Goal: Information Seeking & Learning: Learn about a topic

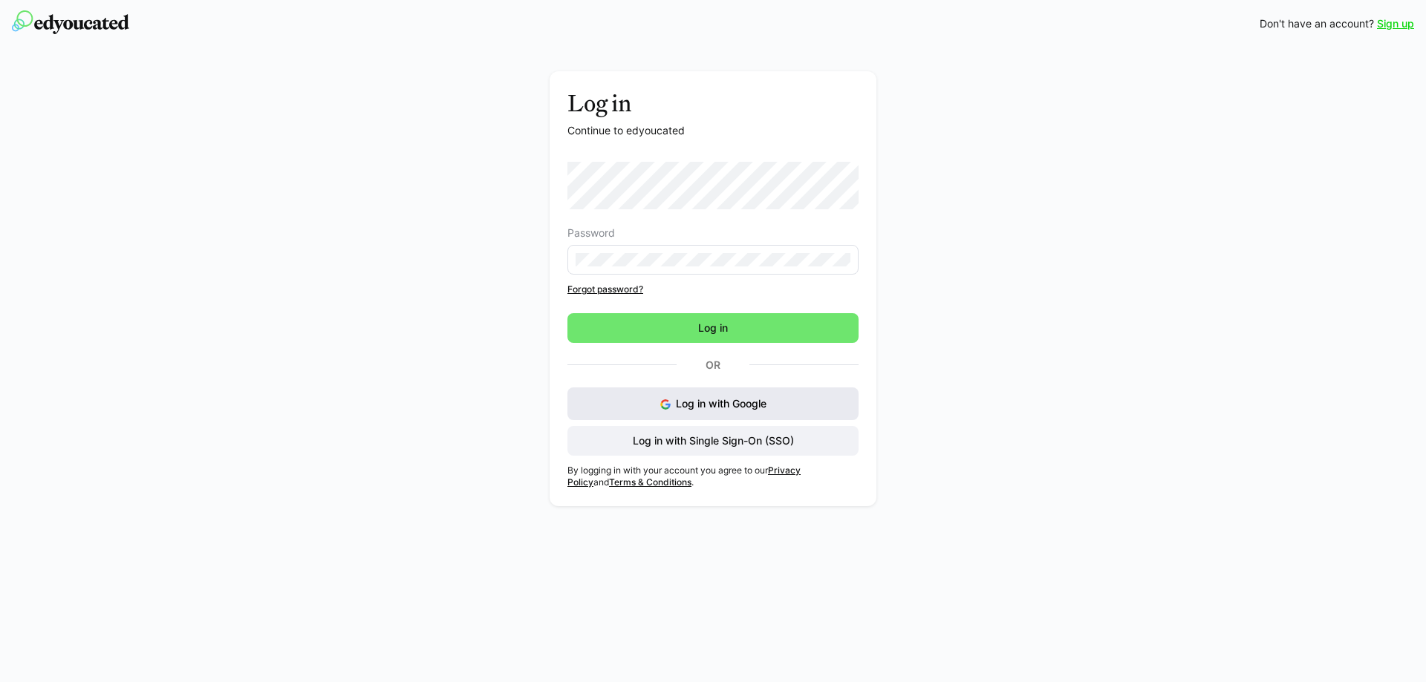
click at [772, 401] on button "Log in with Google" at bounding box center [712, 404] width 291 height 33
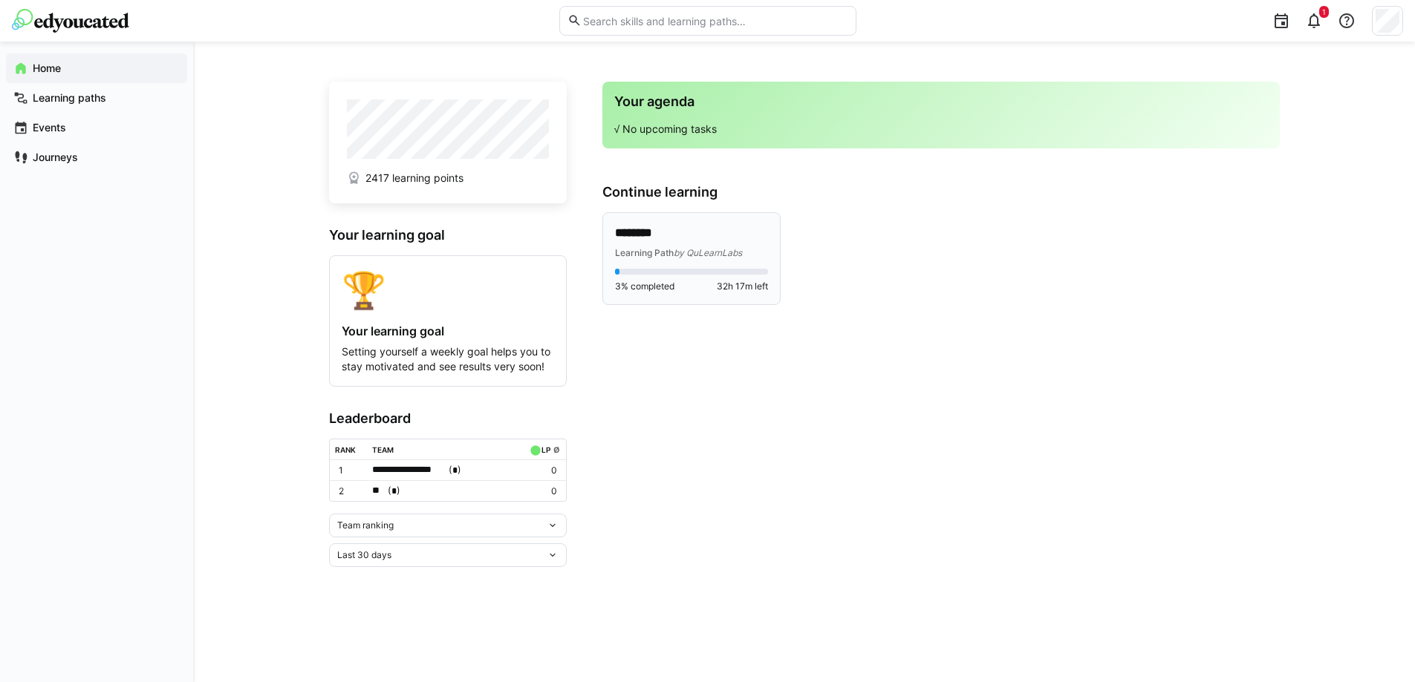
click at [719, 246] on div "Learning Path by QuLearnLabs" at bounding box center [691, 252] width 153 height 15
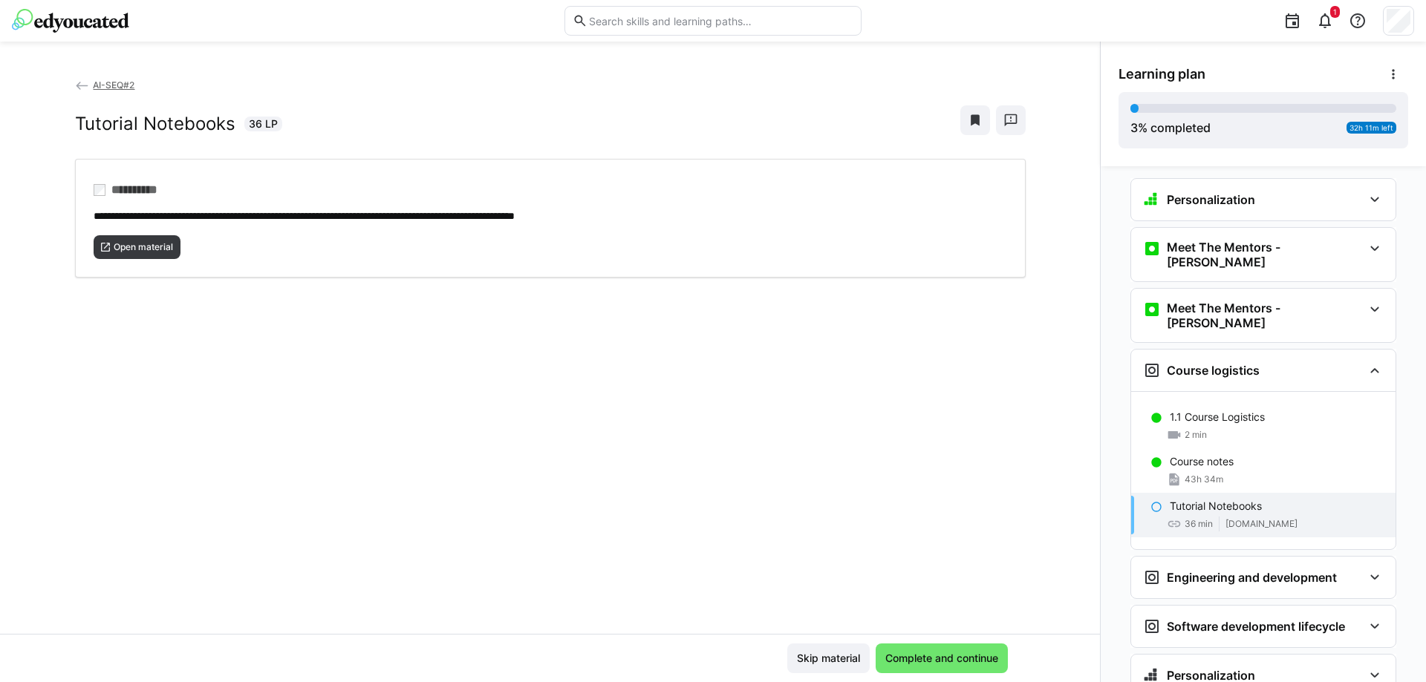
scroll to position [49, 0]
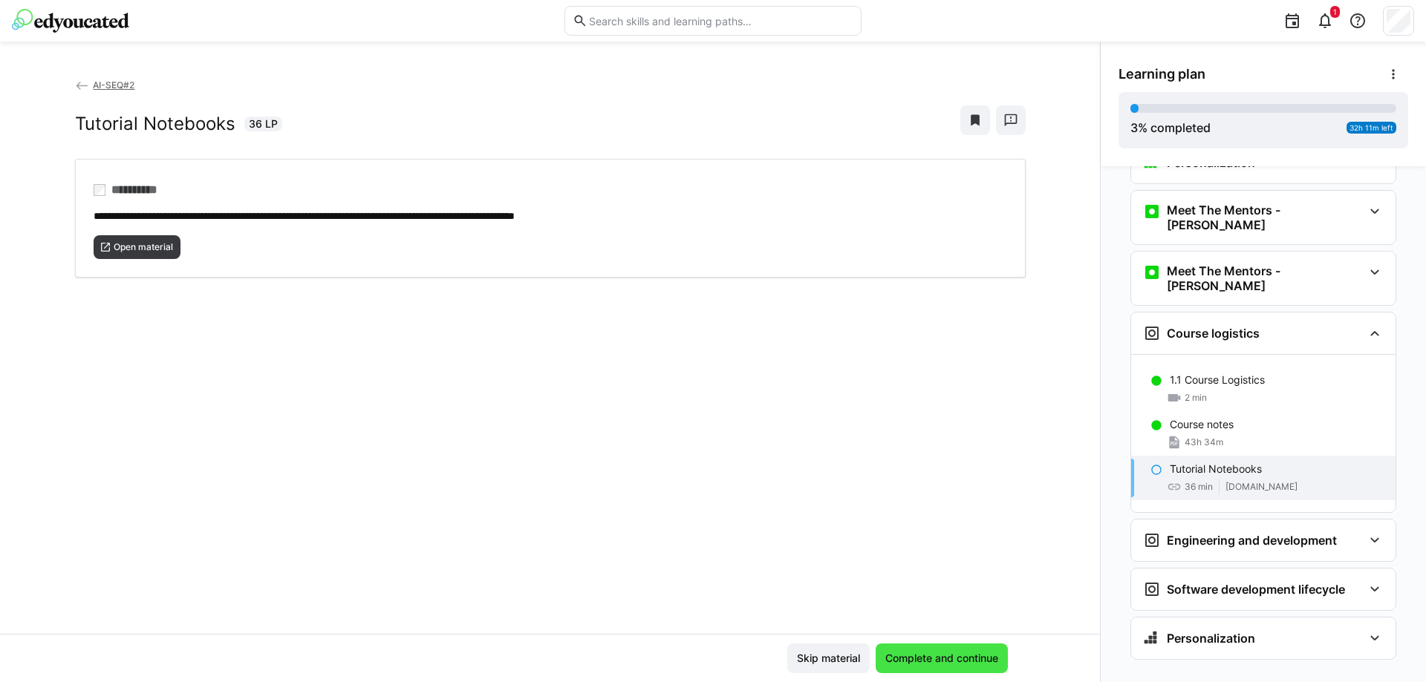
click at [981, 656] on span "Complete and continue" at bounding box center [941, 658] width 117 height 15
click at [980, 655] on span "Complete and continue" at bounding box center [941, 658] width 117 height 15
click at [126, 238] on span "Open material" at bounding box center [138, 247] width 88 height 24
click at [1243, 533] on h3 "Engineering and development" at bounding box center [1252, 540] width 170 height 15
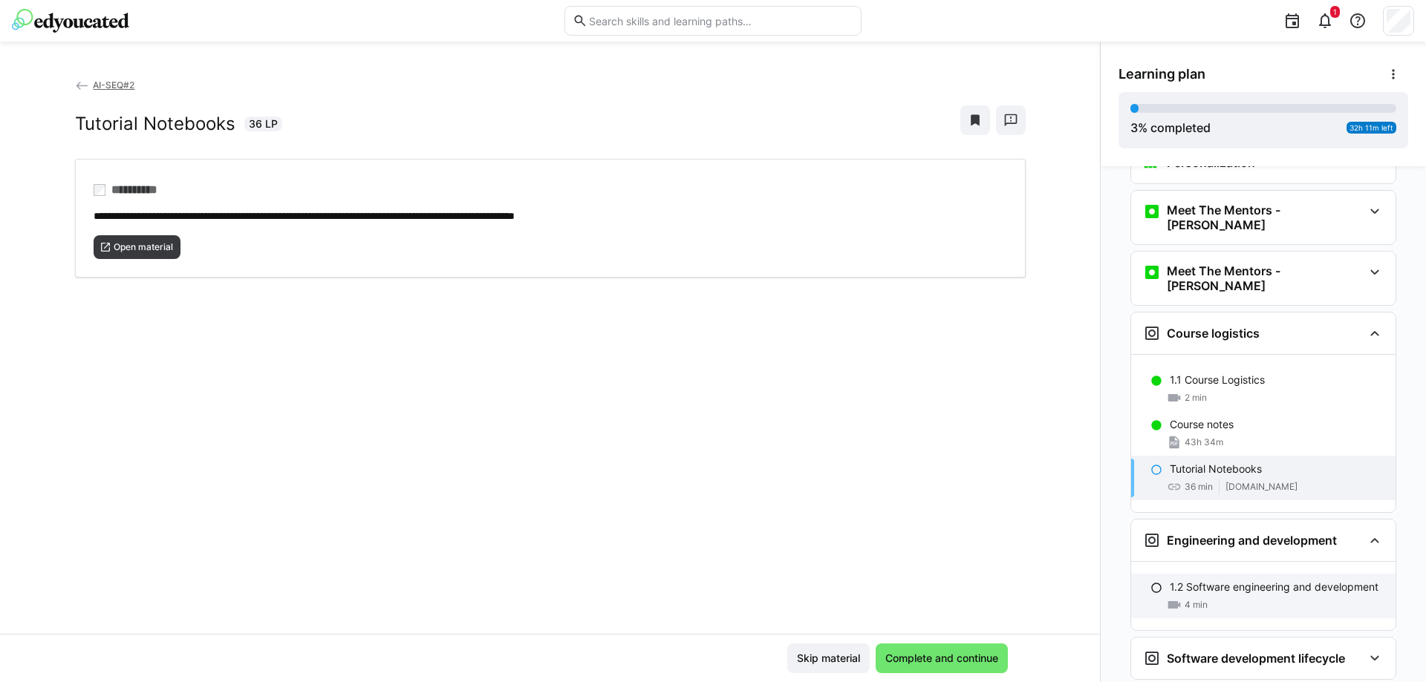
click at [1212, 580] on p "1.2 Software engineering and development" at bounding box center [1274, 587] width 209 height 15
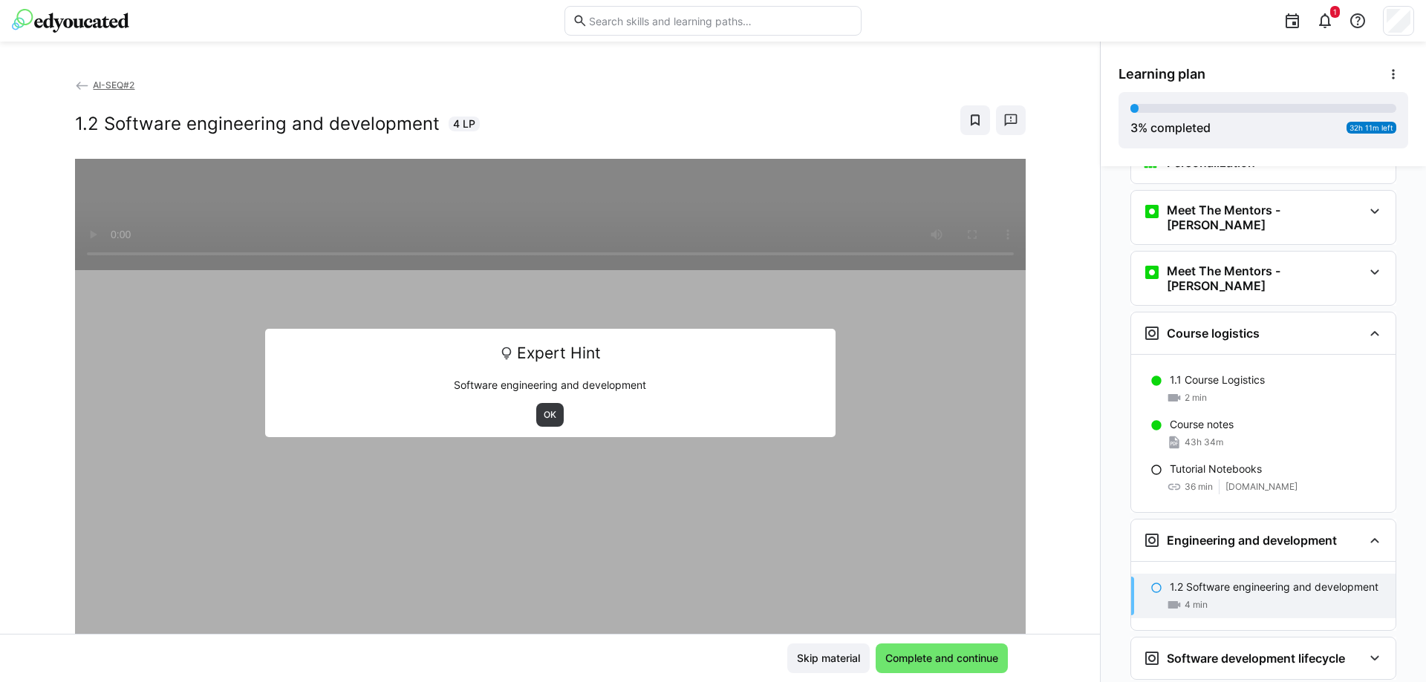
scroll to position [118, 0]
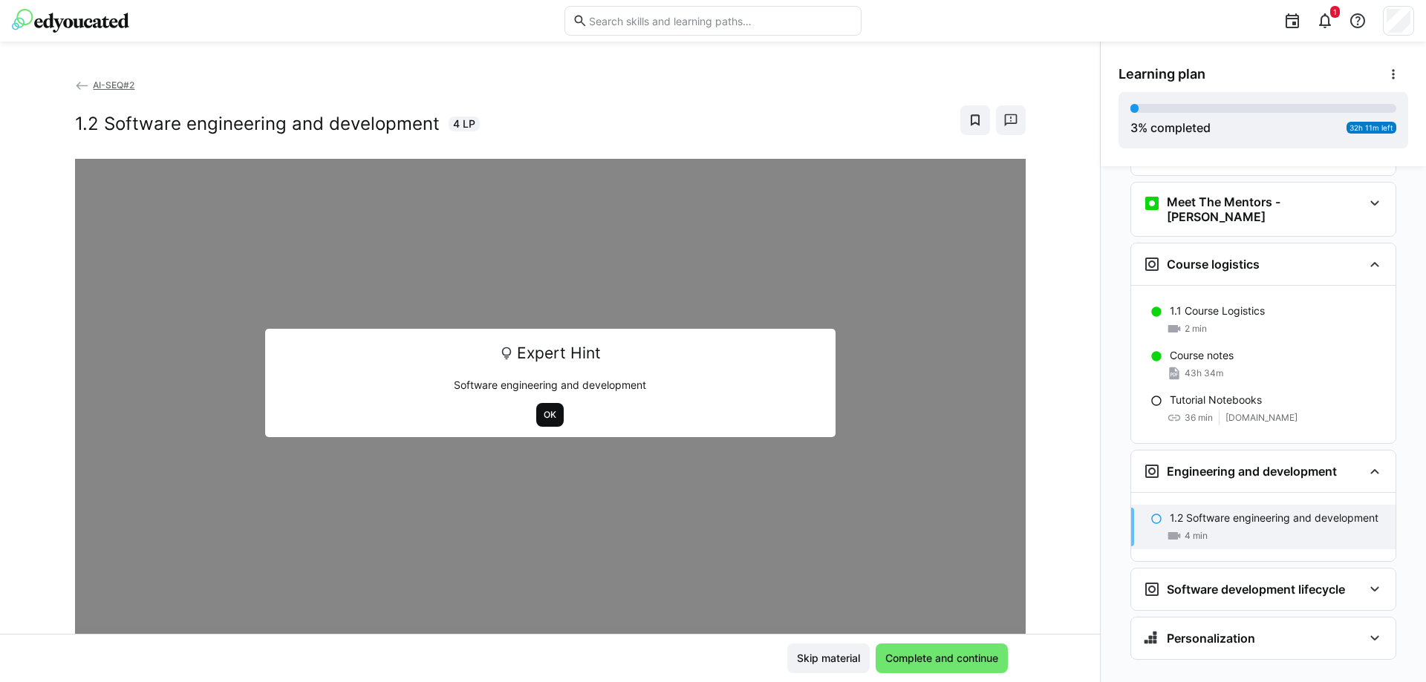
click at [549, 411] on span "OK" at bounding box center [550, 415] width 16 height 12
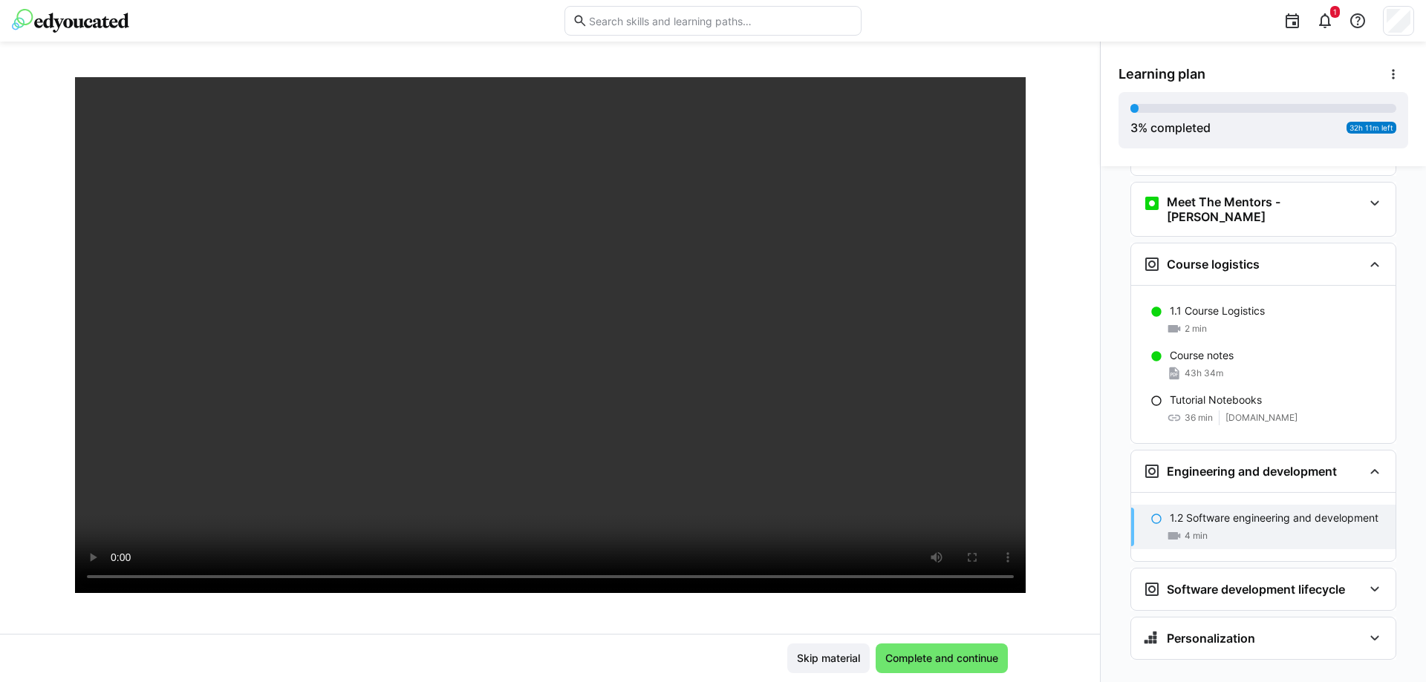
scroll to position [74, 0]
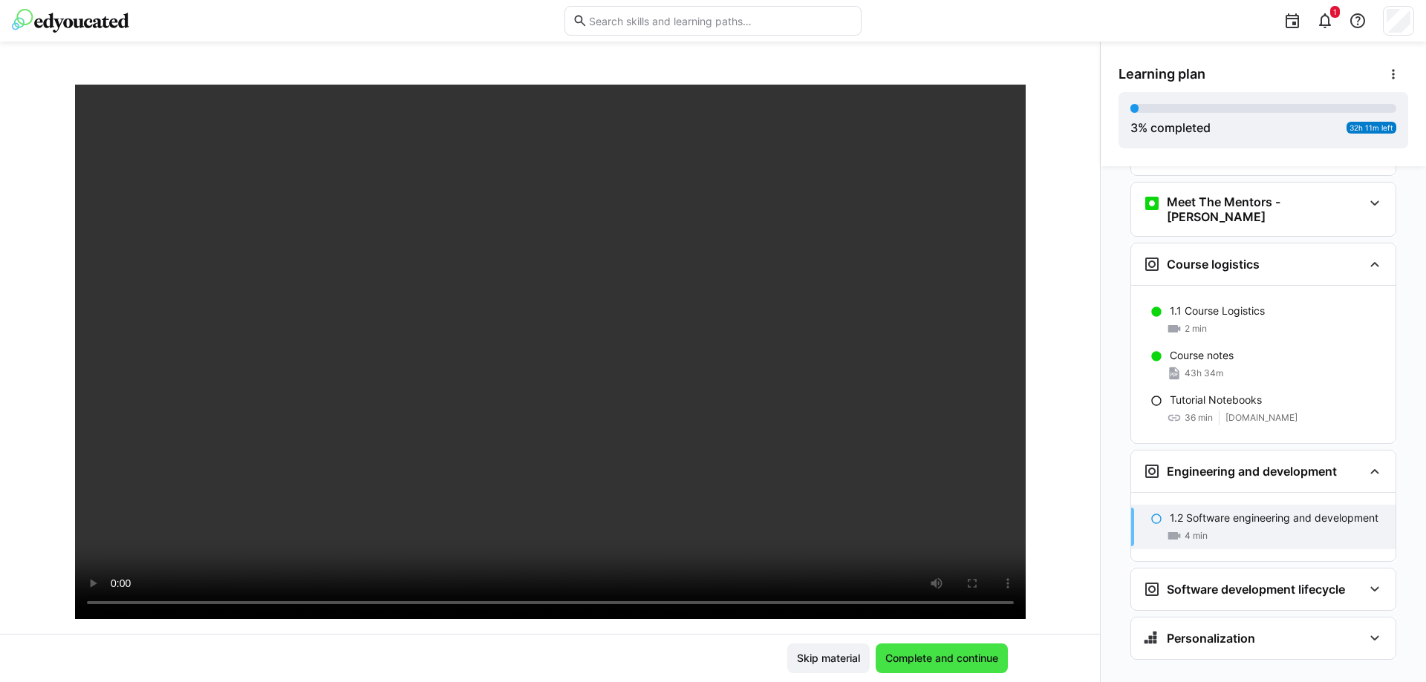
click at [930, 656] on span "Complete and continue" at bounding box center [941, 658] width 117 height 15
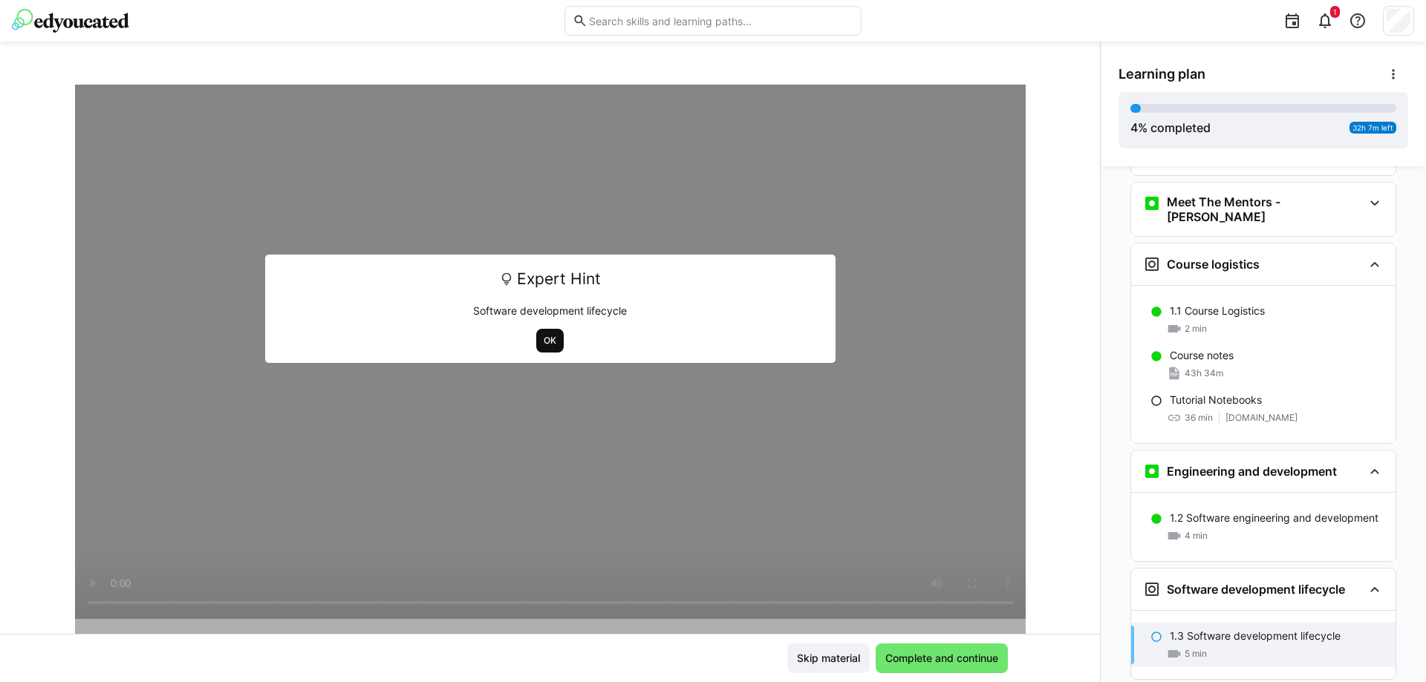
click at [542, 346] on span "OK" at bounding box center [550, 341] width 16 height 12
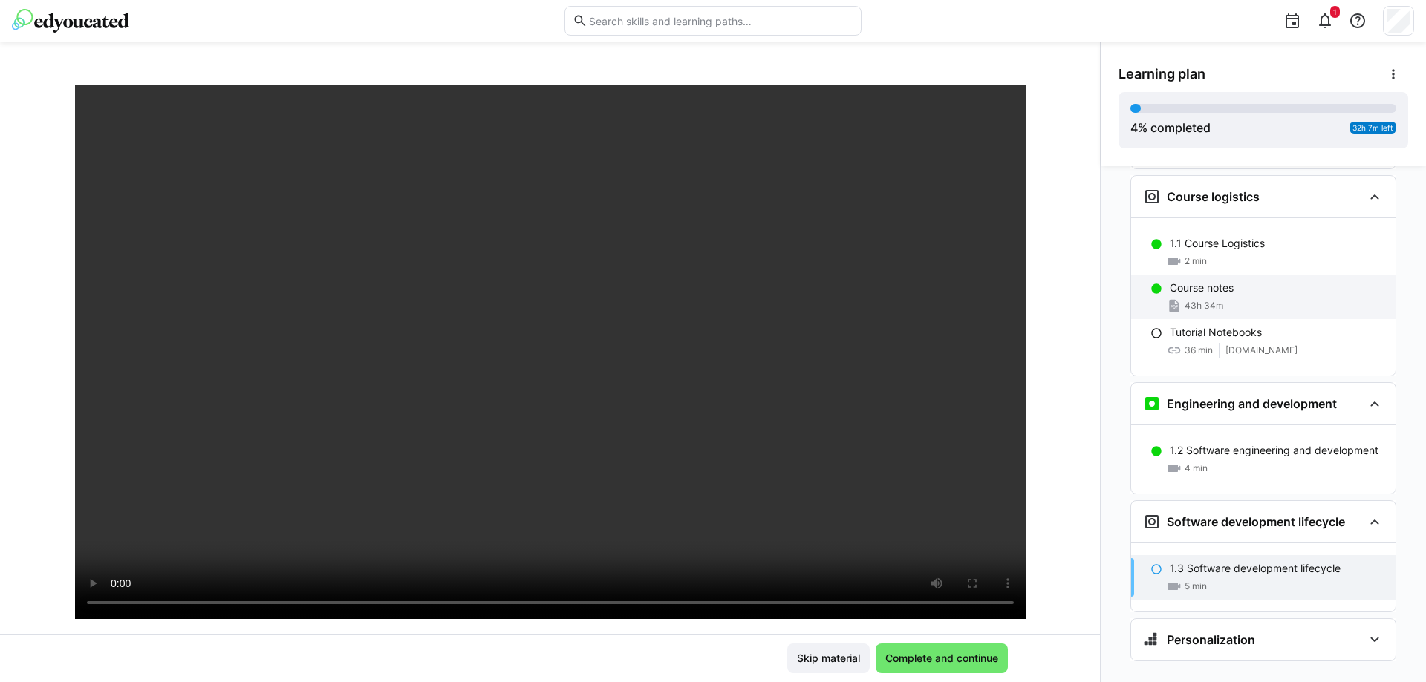
scroll to position [187, 0]
click at [1272, 630] on div "Personalization" at bounding box center [1253, 639] width 220 height 18
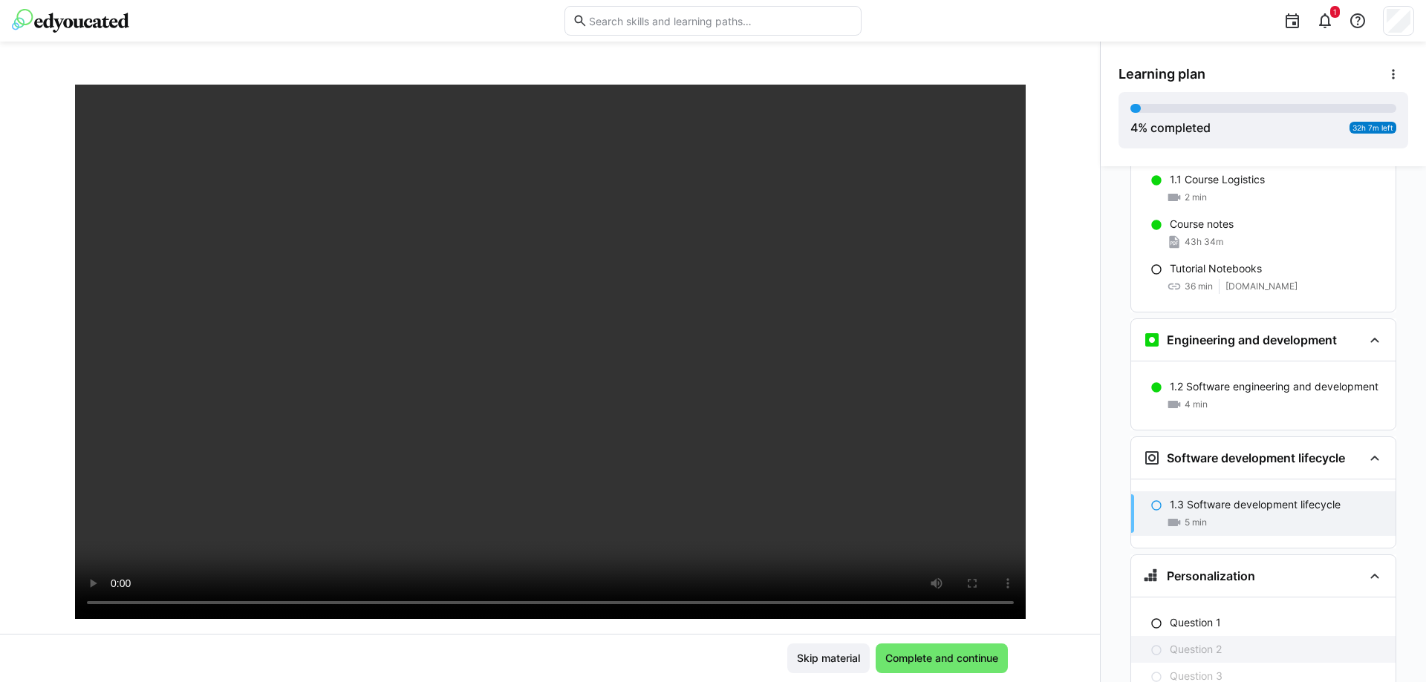
scroll to position [336, 0]
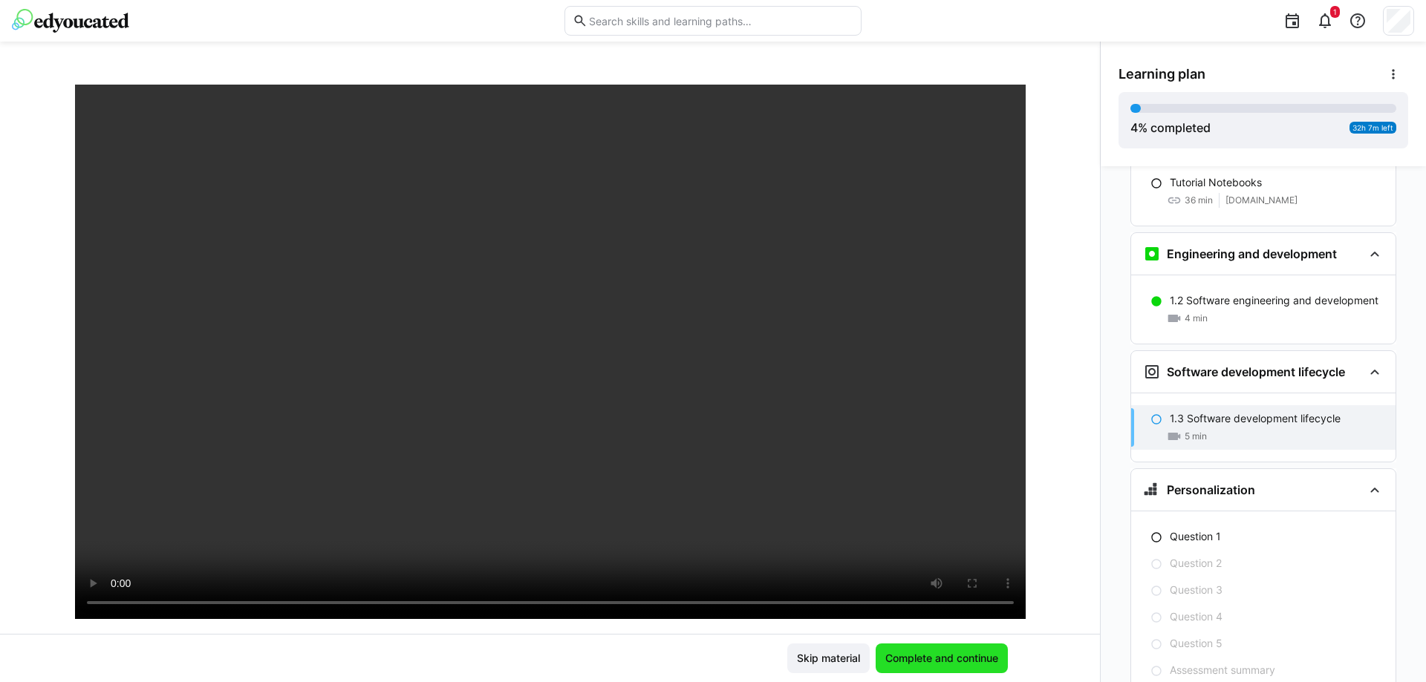
click at [991, 655] on span "Complete and continue" at bounding box center [941, 658] width 117 height 15
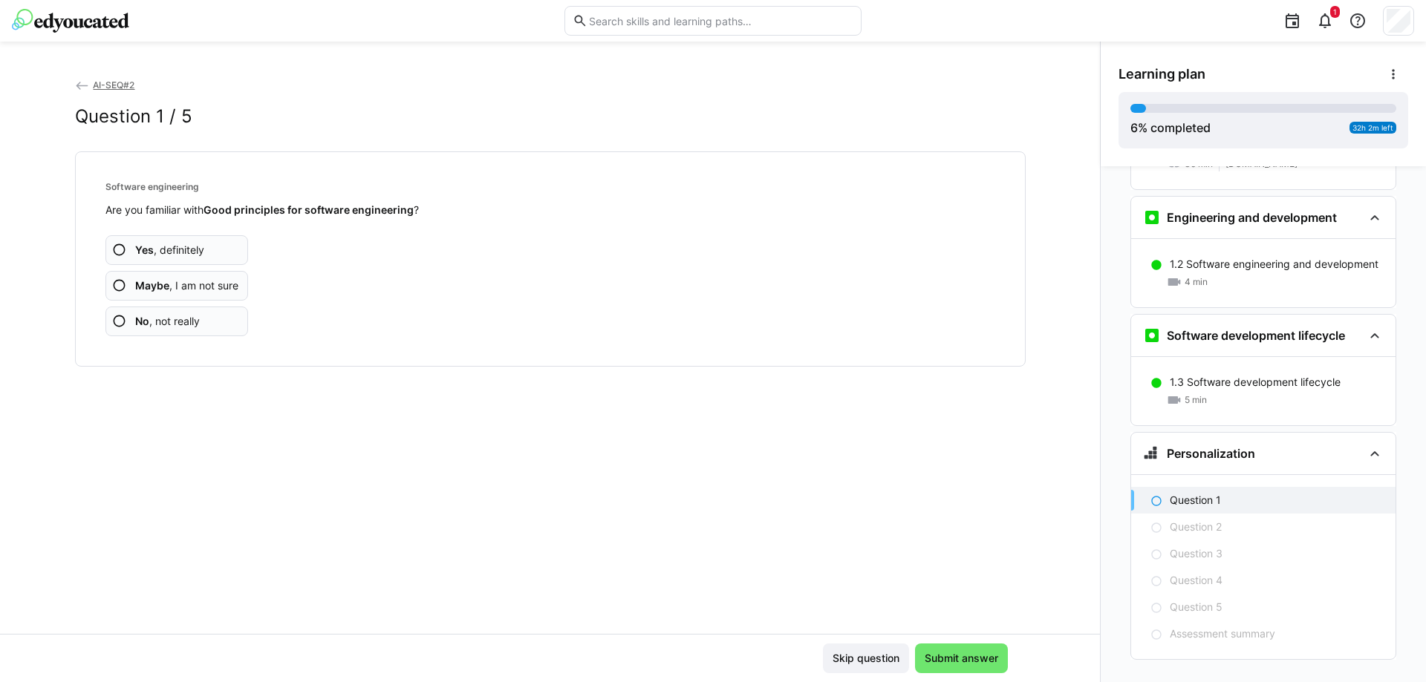
click at [204, 283] on span "Maybe , I am not sure" at bounding box center [186, 285] width 103 height 15
click at [211, 278] on span "Maybe , I am not sure" at bounding box center [186, 285] width 103 height 15
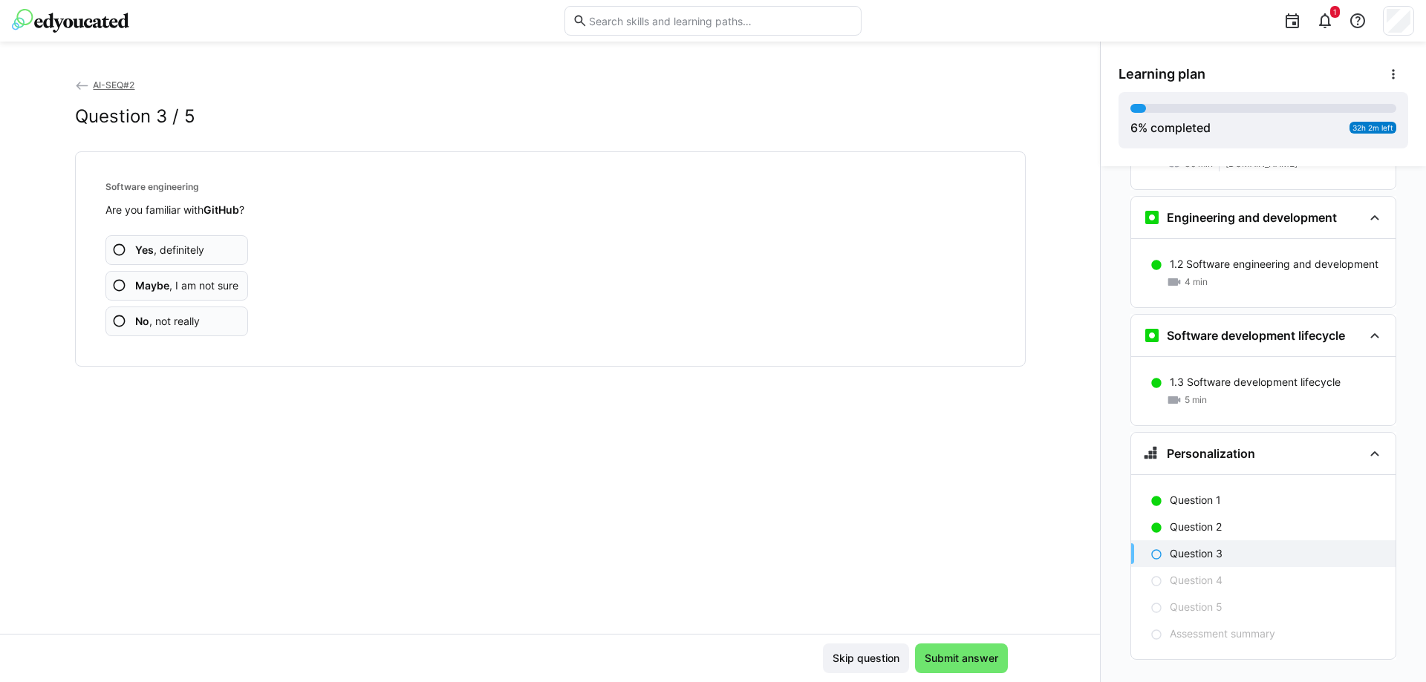
click at [200, 319] on app-assessment-question-radio "No , not really" at bounding box center [176, 322] width 143 height 30
click at [195, 253] on span "Yes , definitely" at bounding box center [169, 250] width 69 height 15
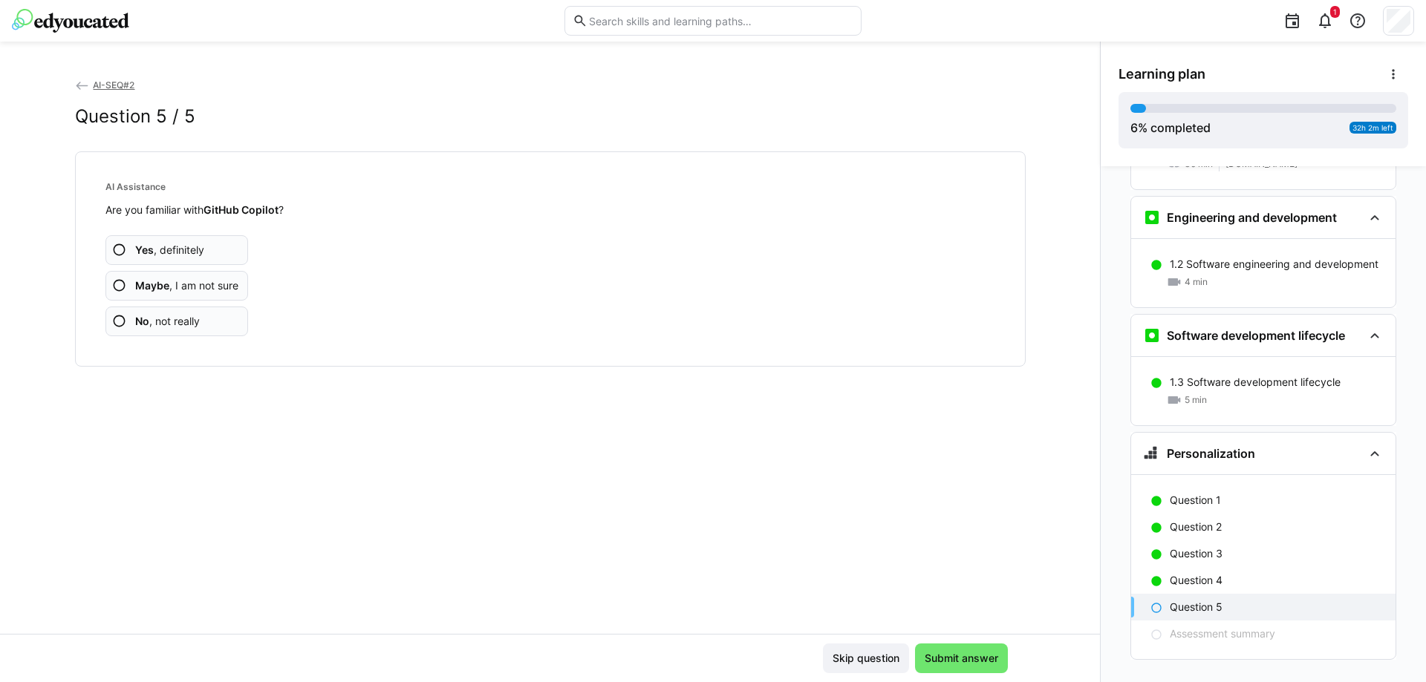
click at [202, 319] on app-assessment-question-radio "No , not really" at bounding box center [176, 322] width 143 height 30
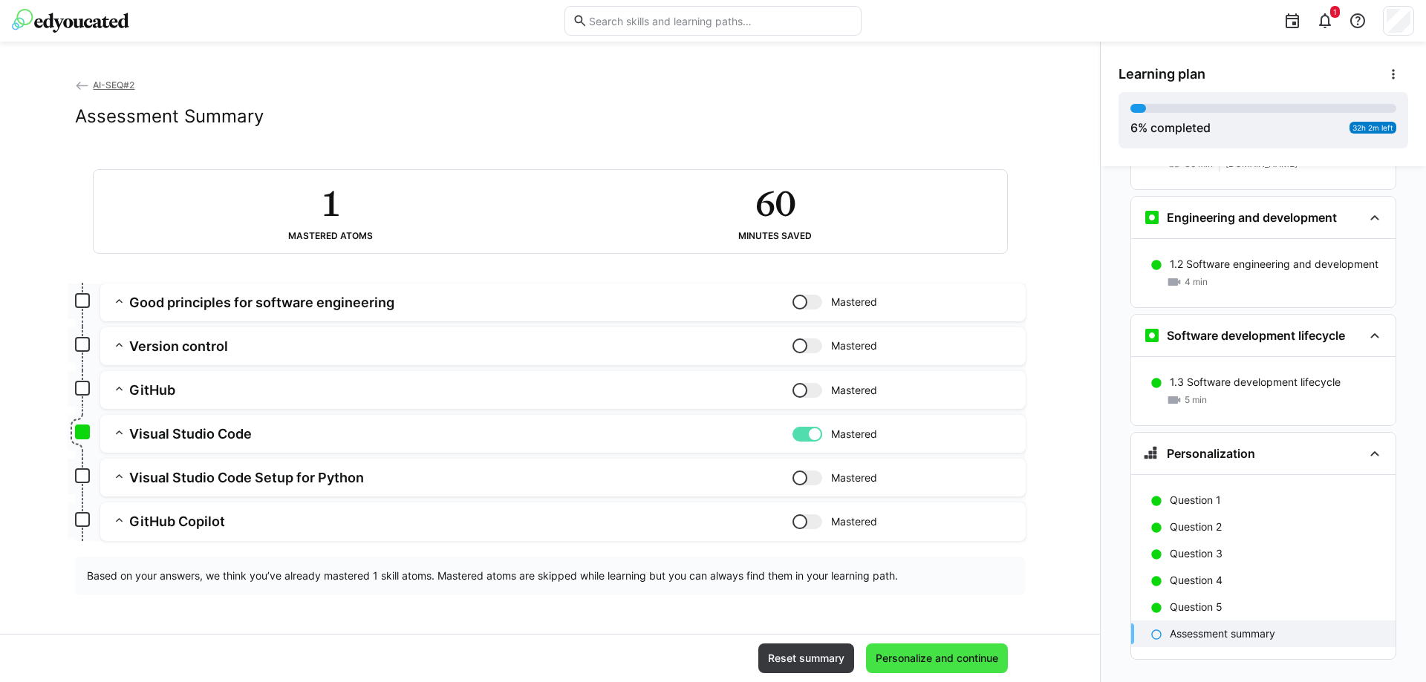
click at [955, 653] on span "Personalize and continue" at bounding box center [936, 658] width 127 height 15
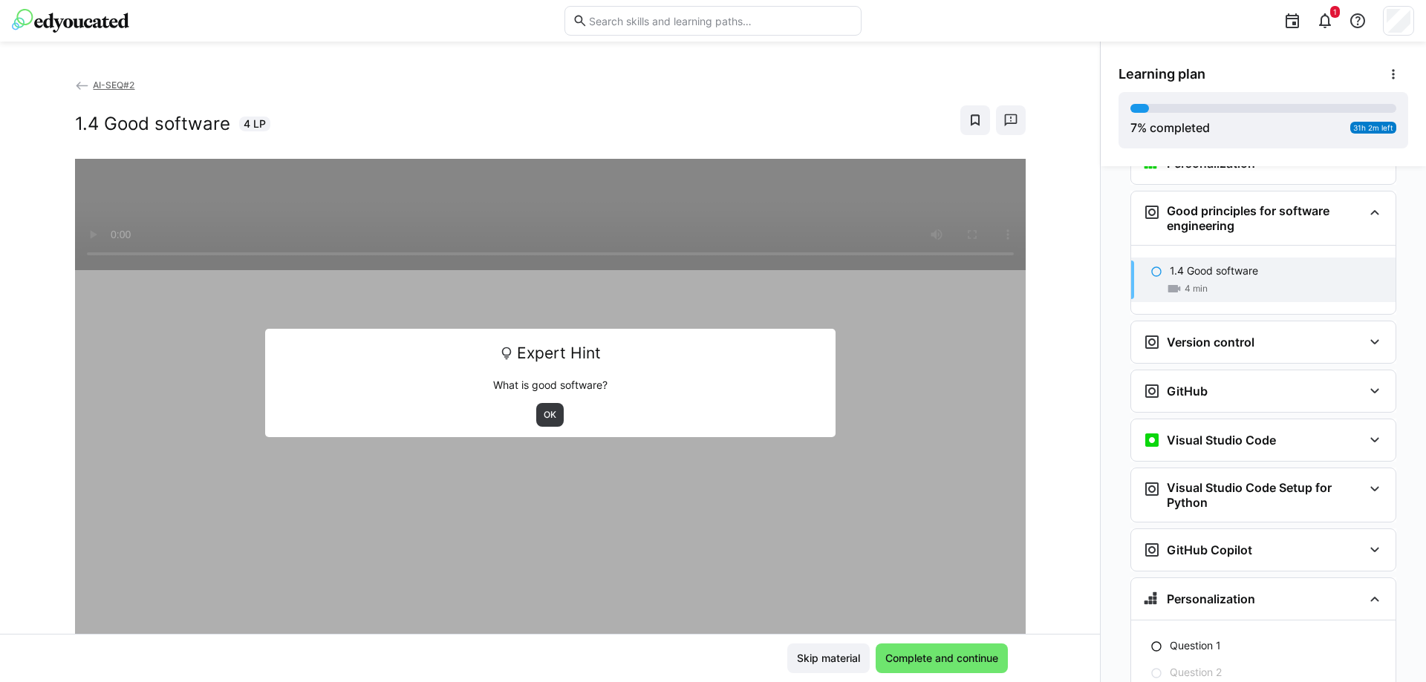
scroll to position [663, 0]
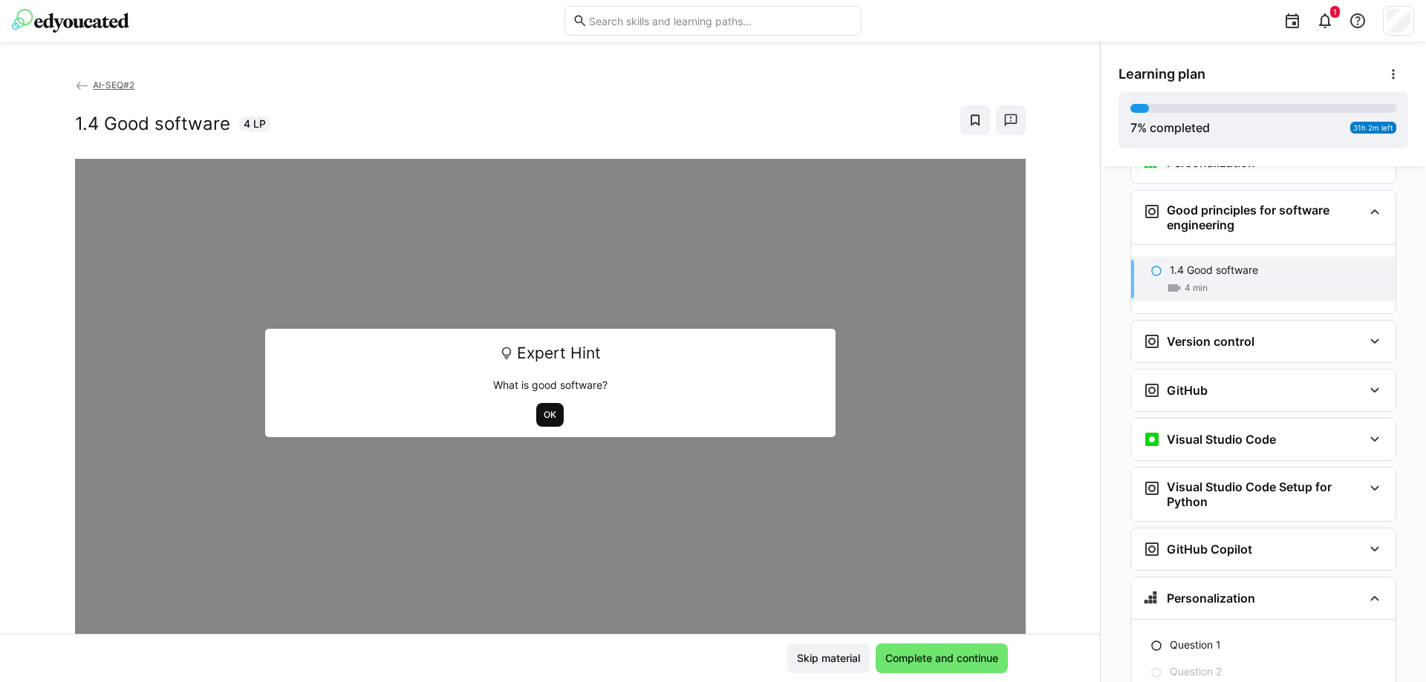
click at [550, 411] on span "OK" at bounding box center [550, 415] width 16 height 12
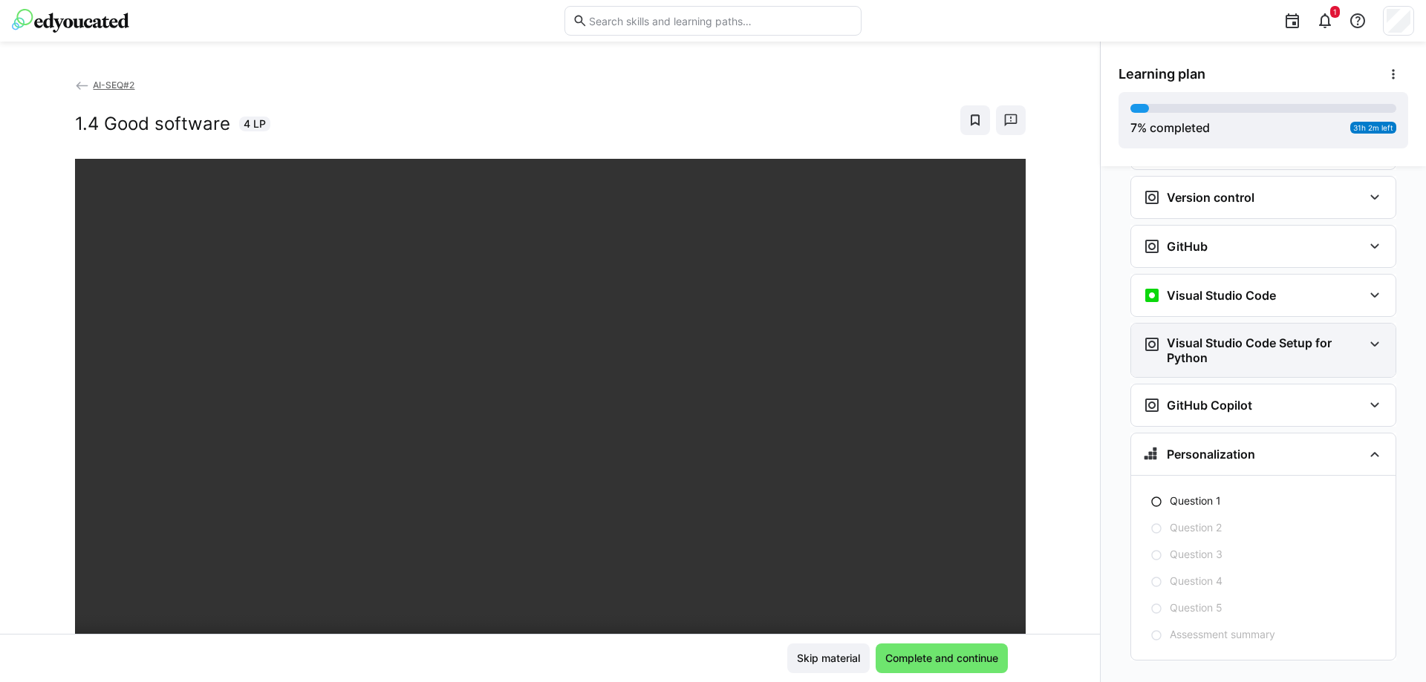
scroll to position [808, 0]
click at [817, 659] on span "Skip material" at bounding box center [829, 658] width 68 height 15
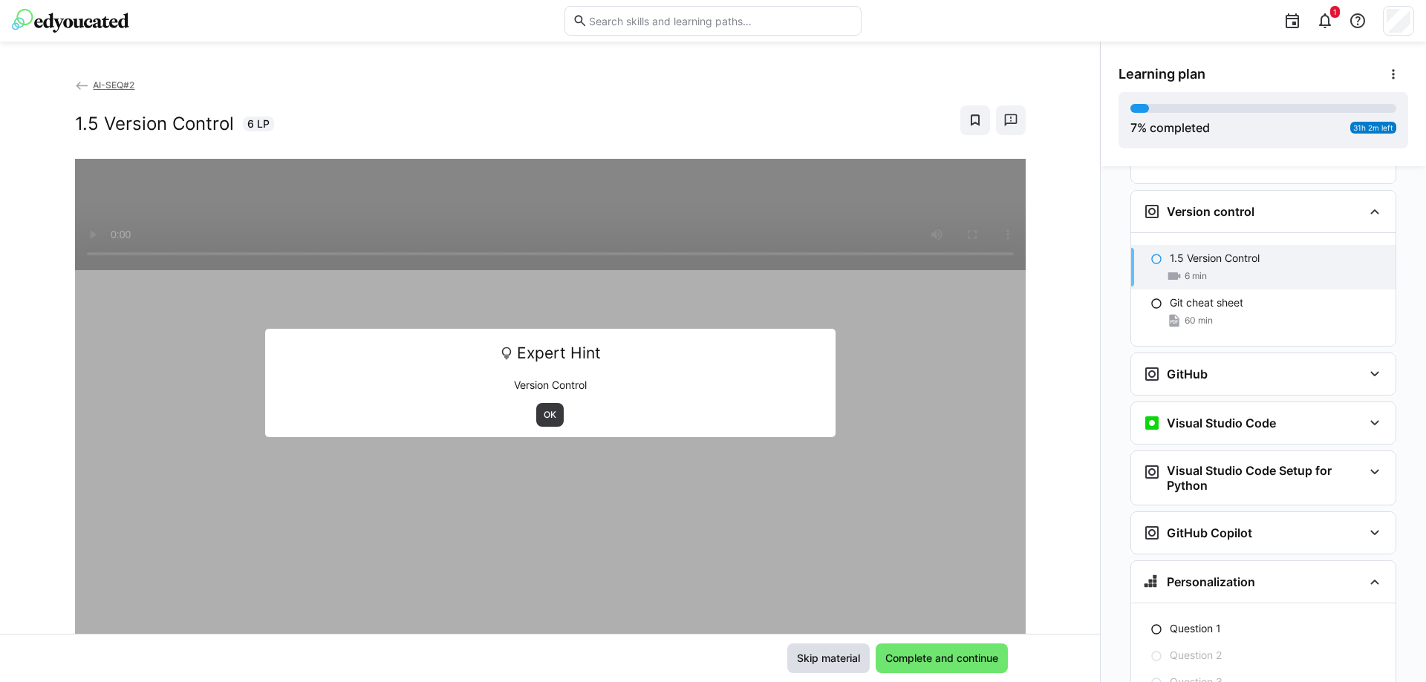
click at [818, 658] on span "Skip material" at bounding box center [829, 658] width 68 height 15
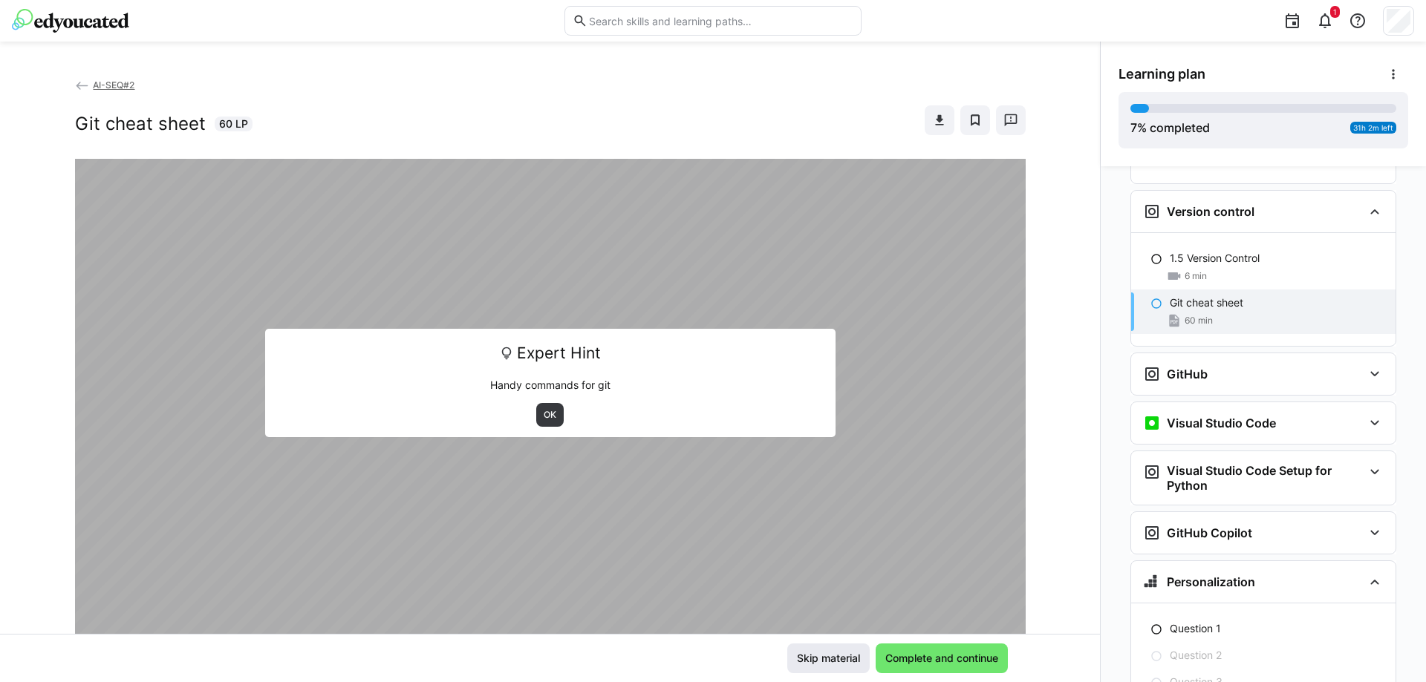
click at [818, 658] on span "Skip material" at bounding box center [829, 658] width 68 height 15
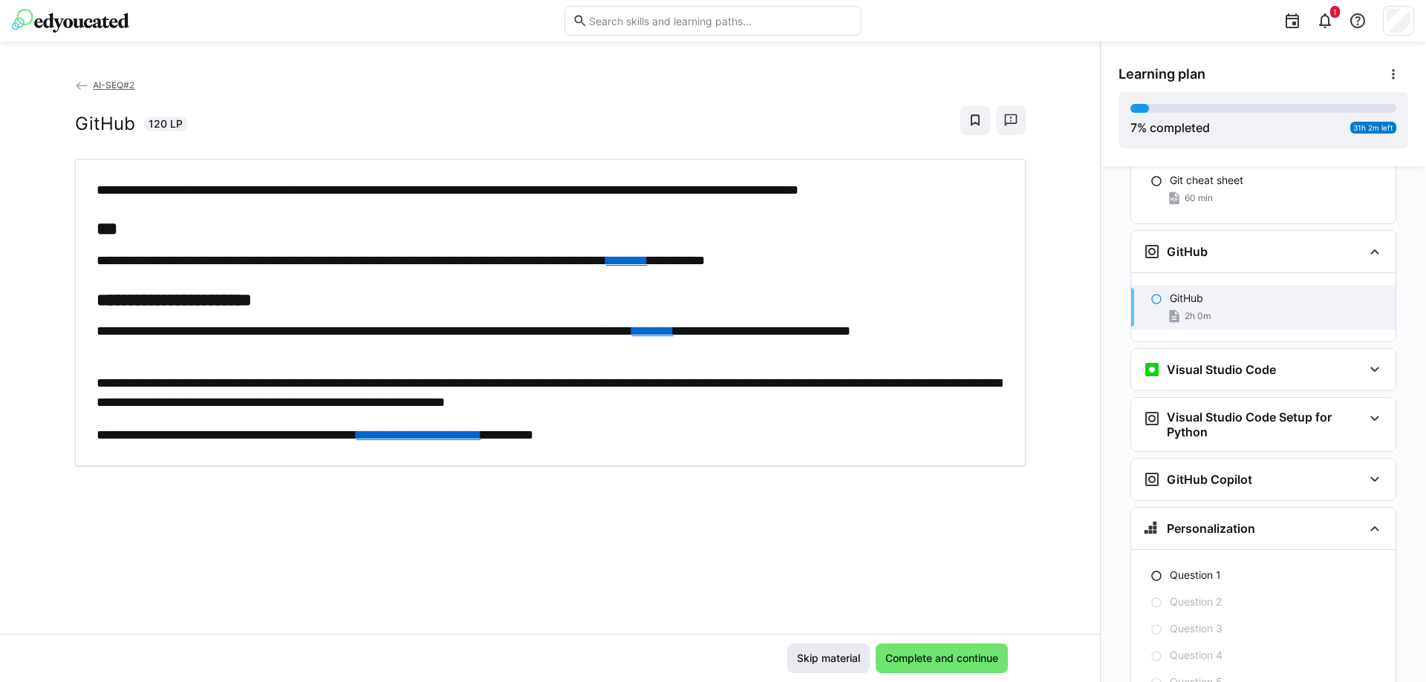
click at [818, 658] on span "Skip material" at bounding box center [829, 658] width 68 height 15
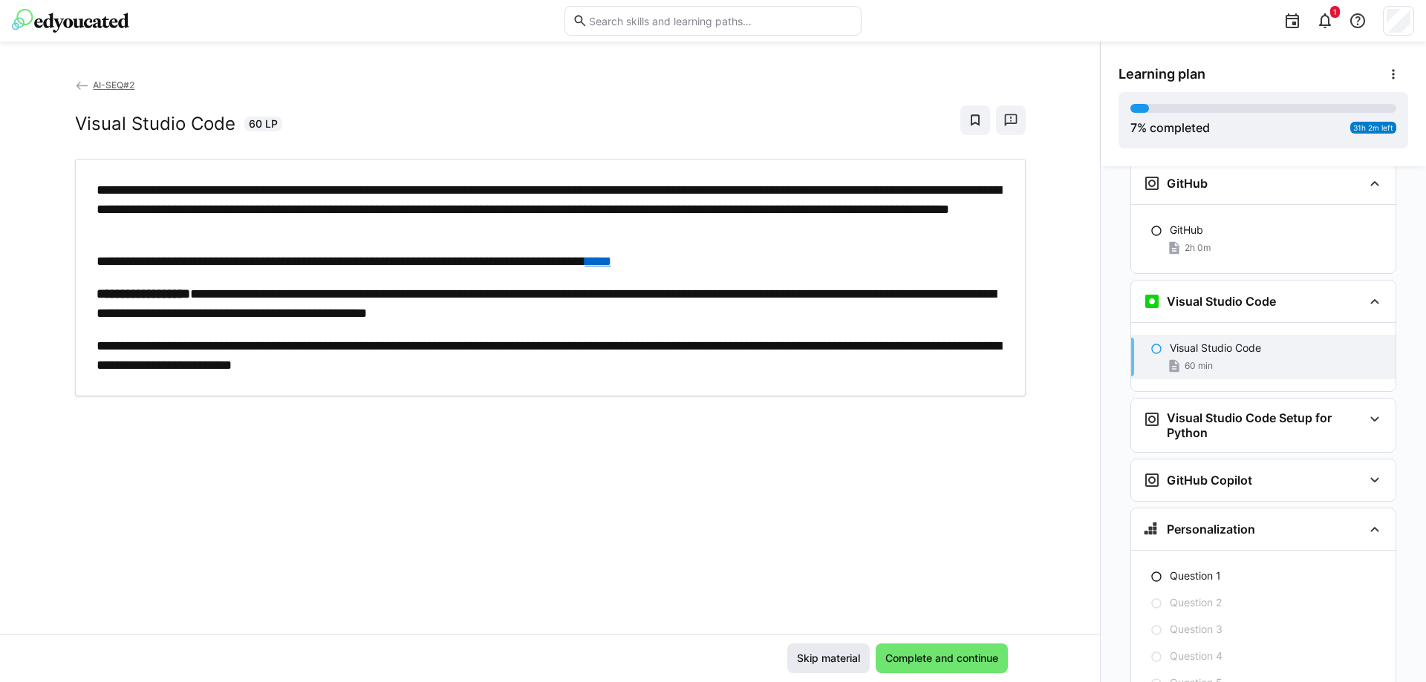
click at [818, 658] on span "Skip material" at bounding box center [829, 658] width 68 height 15
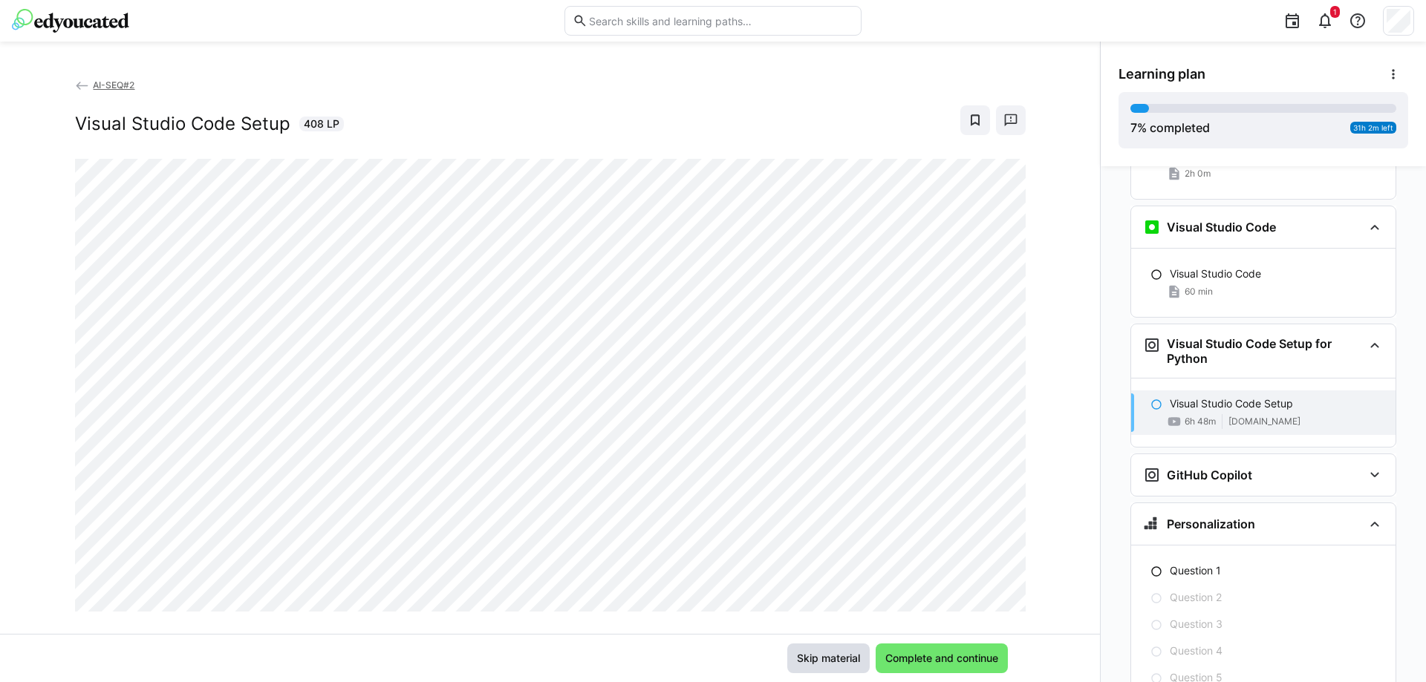
click at [818, 658] on span "Skip material" at bounding box center [829, 658] width 68 height 15
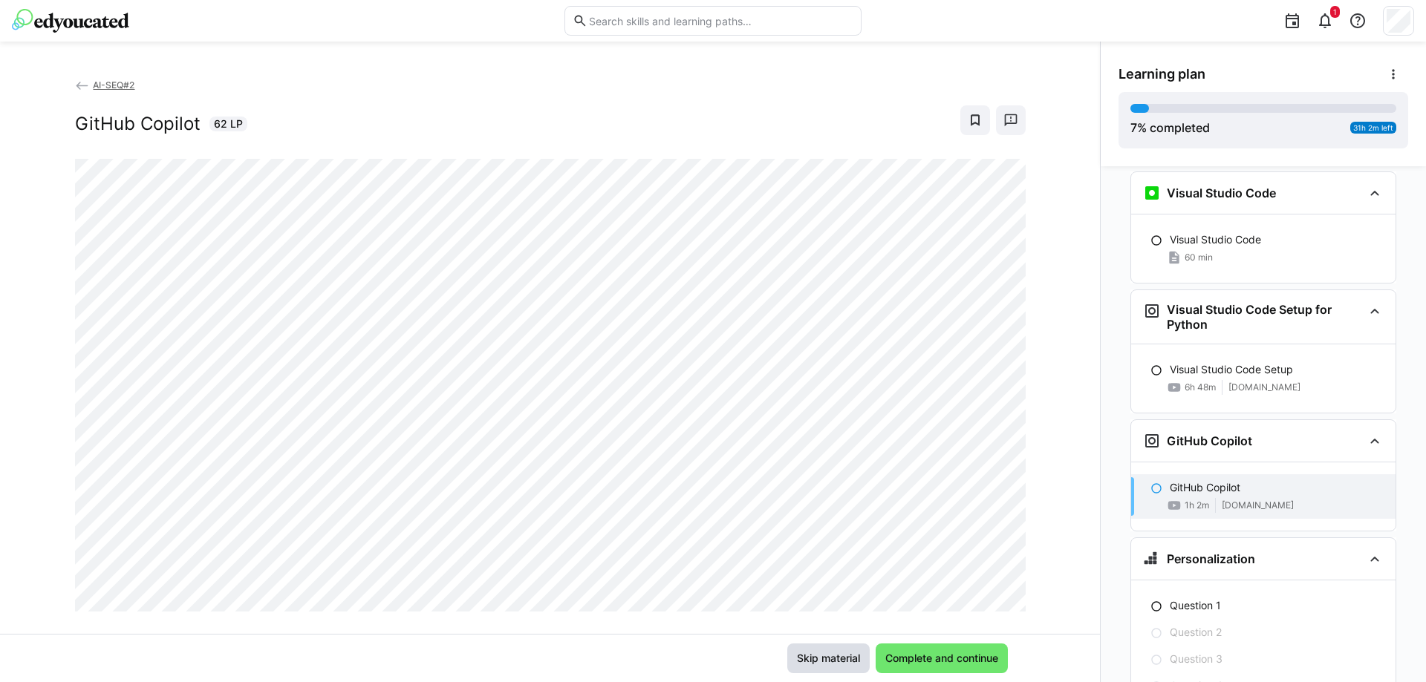
click at [818, 658] on span "Skip material" at bounding box center [829, 658] width 68 height 15
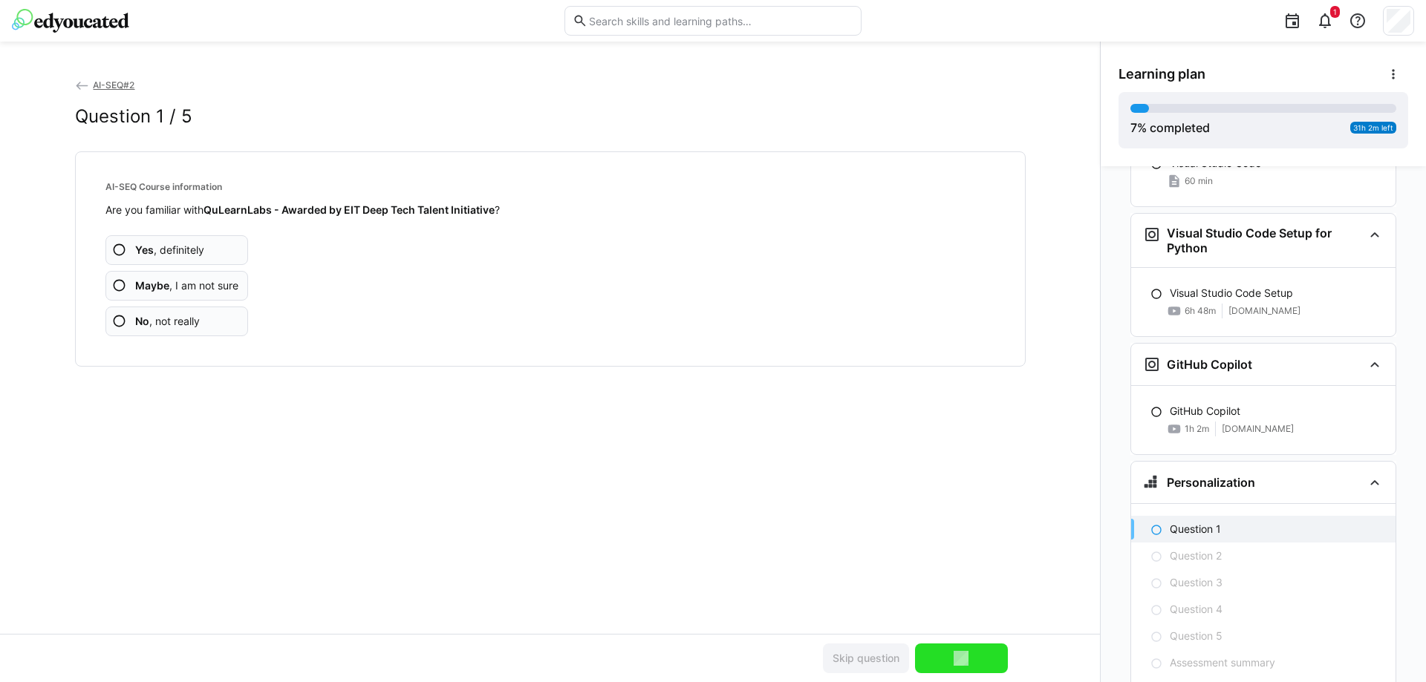
scroll to position [1185, 0]
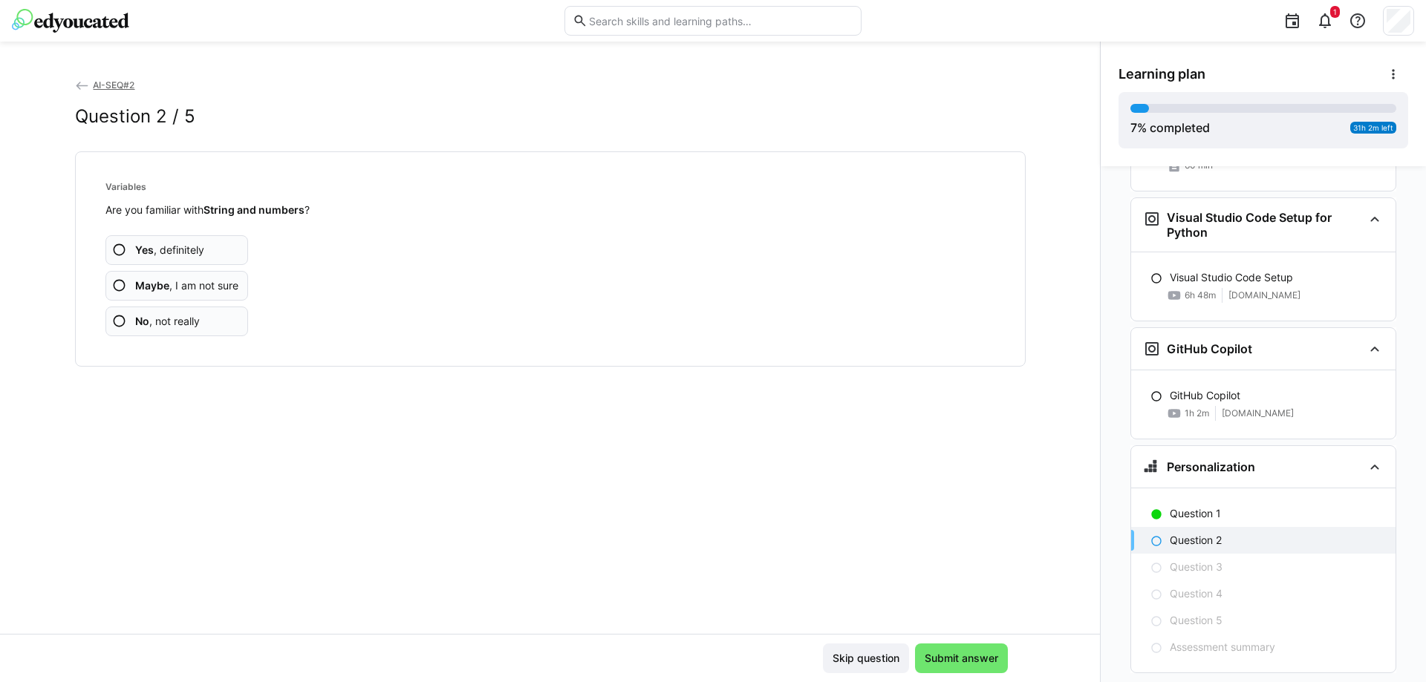
click at [164, 247] on span "Yes , definitely" at bounding box center [169, 250] width 69 height 15
click at [172, 248] on span "Yes , definitely" at bounding box center [169, 250] width 69 height 15
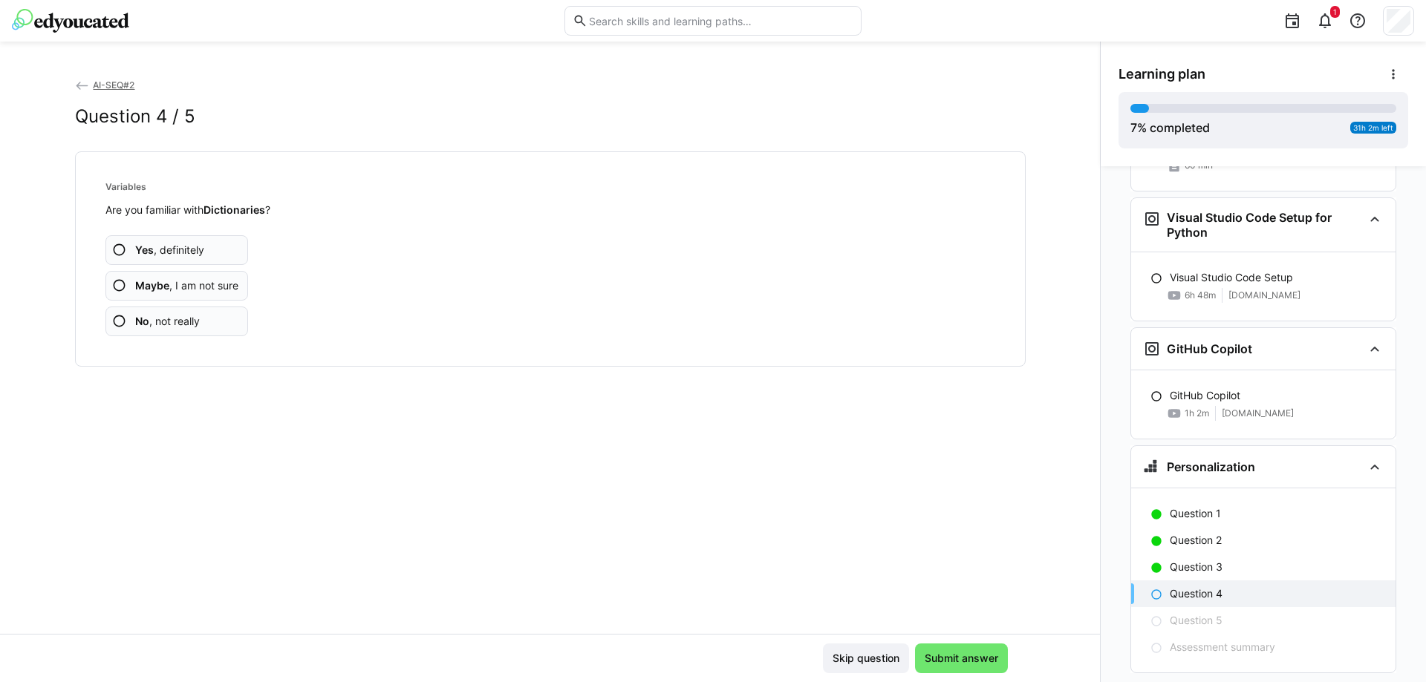
click at [172, 248] on span "Yes , definitely" at bounding box center [169, 250] width 69 height 15
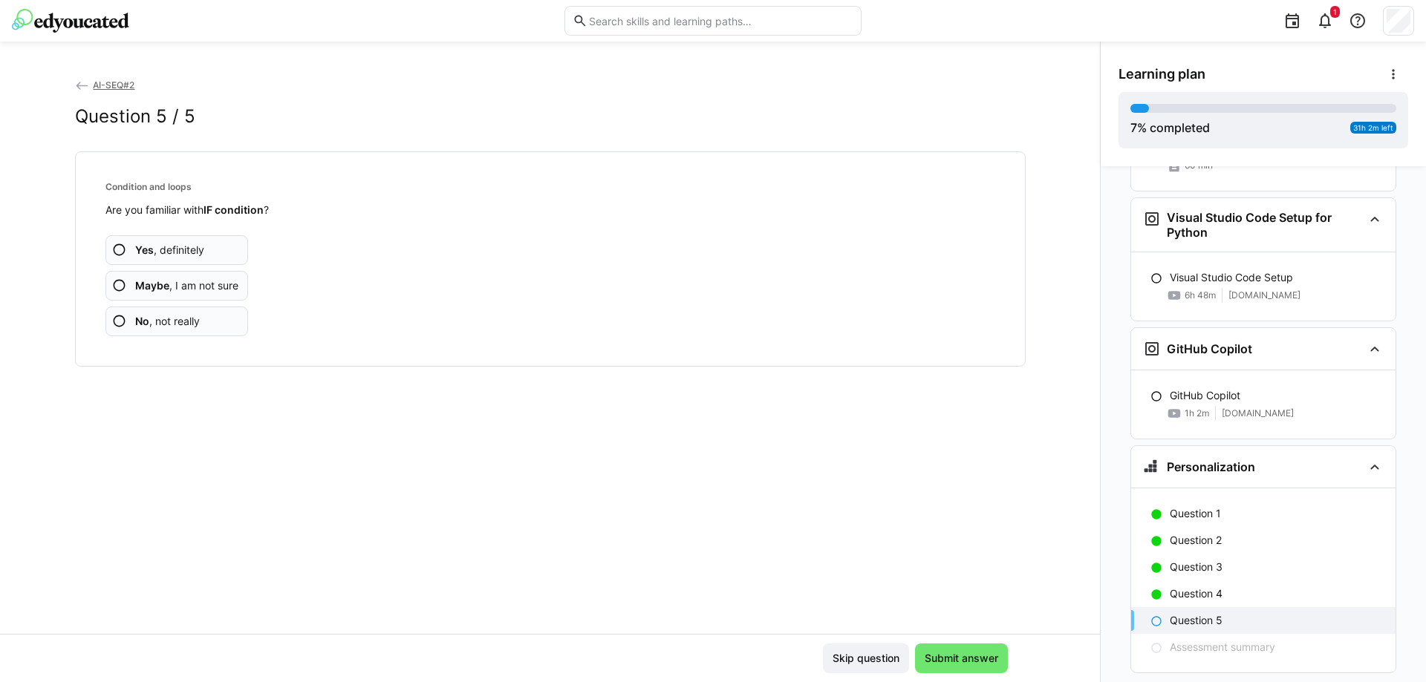
click at [172, 248] on span "Yes , definitely" at bounding box center [169, 250] width 69 height 15
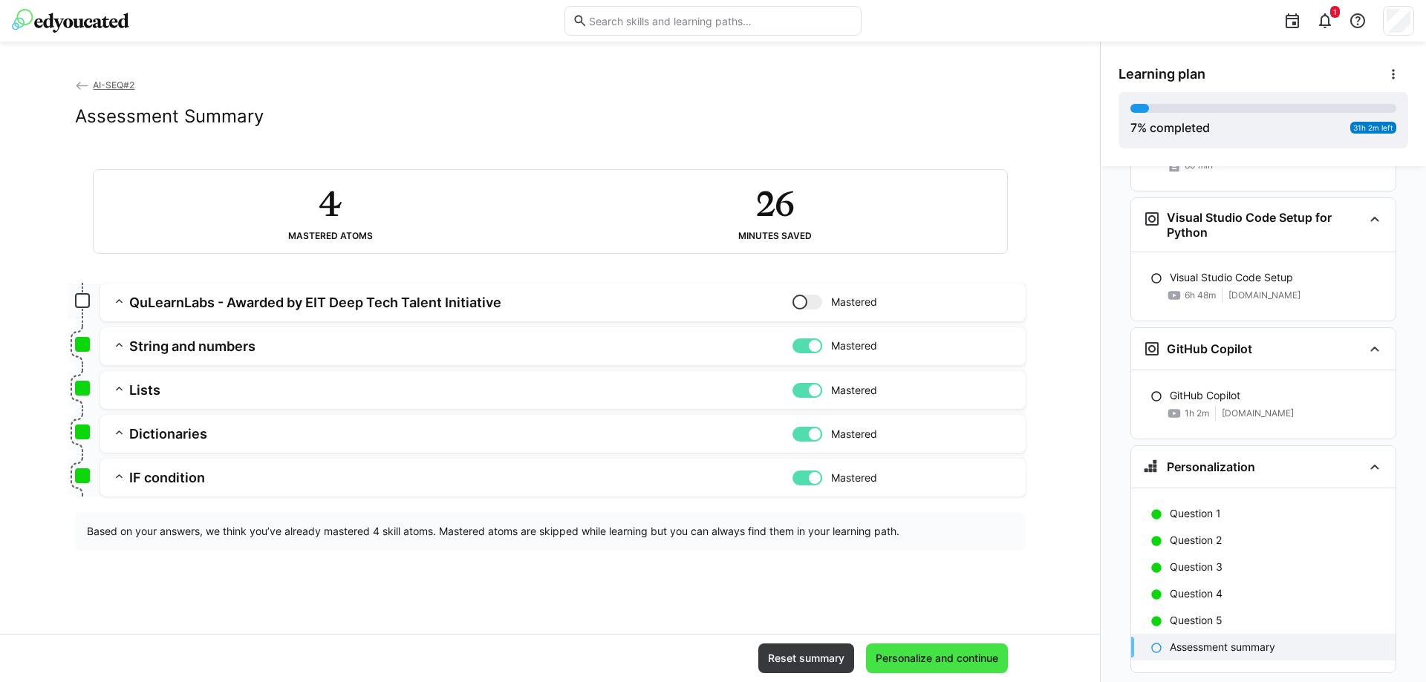
click at [918, 653] on span "Personalize and continue" at bounding box center [936, 658] width 127 height 15
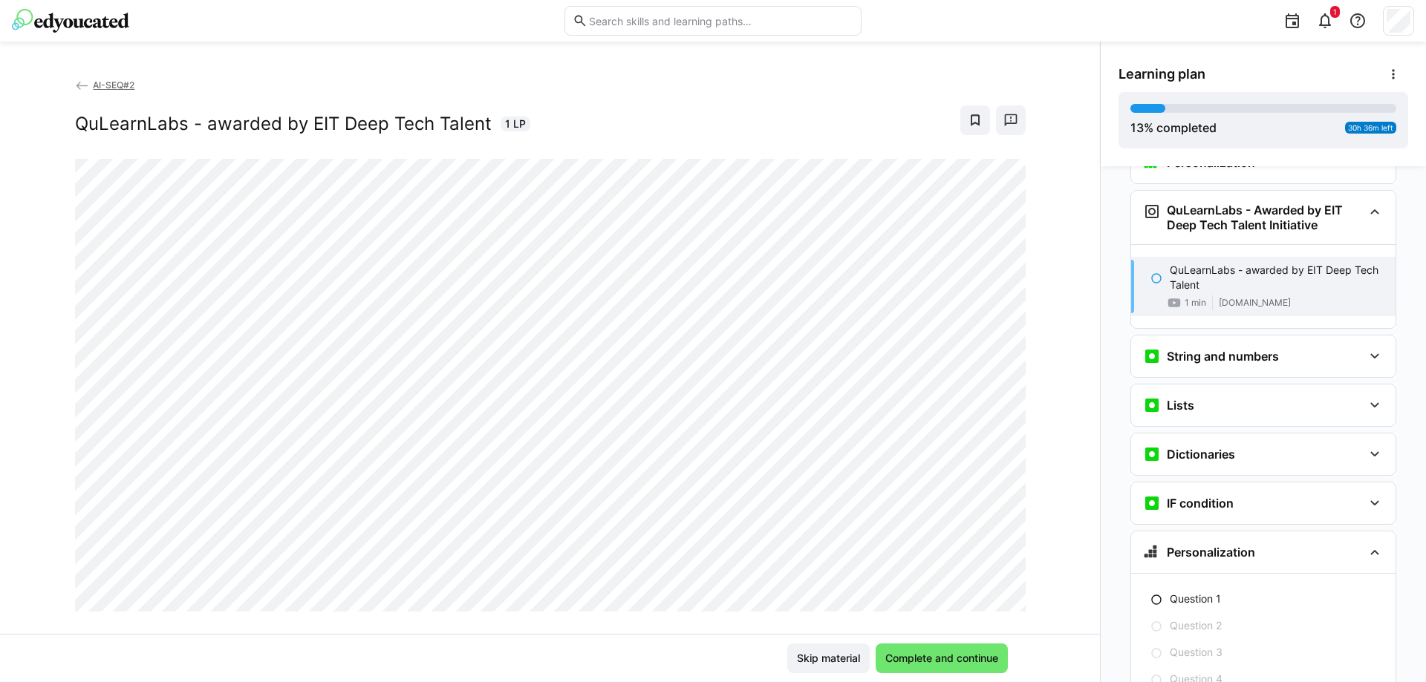
scroll to position [25, 0]
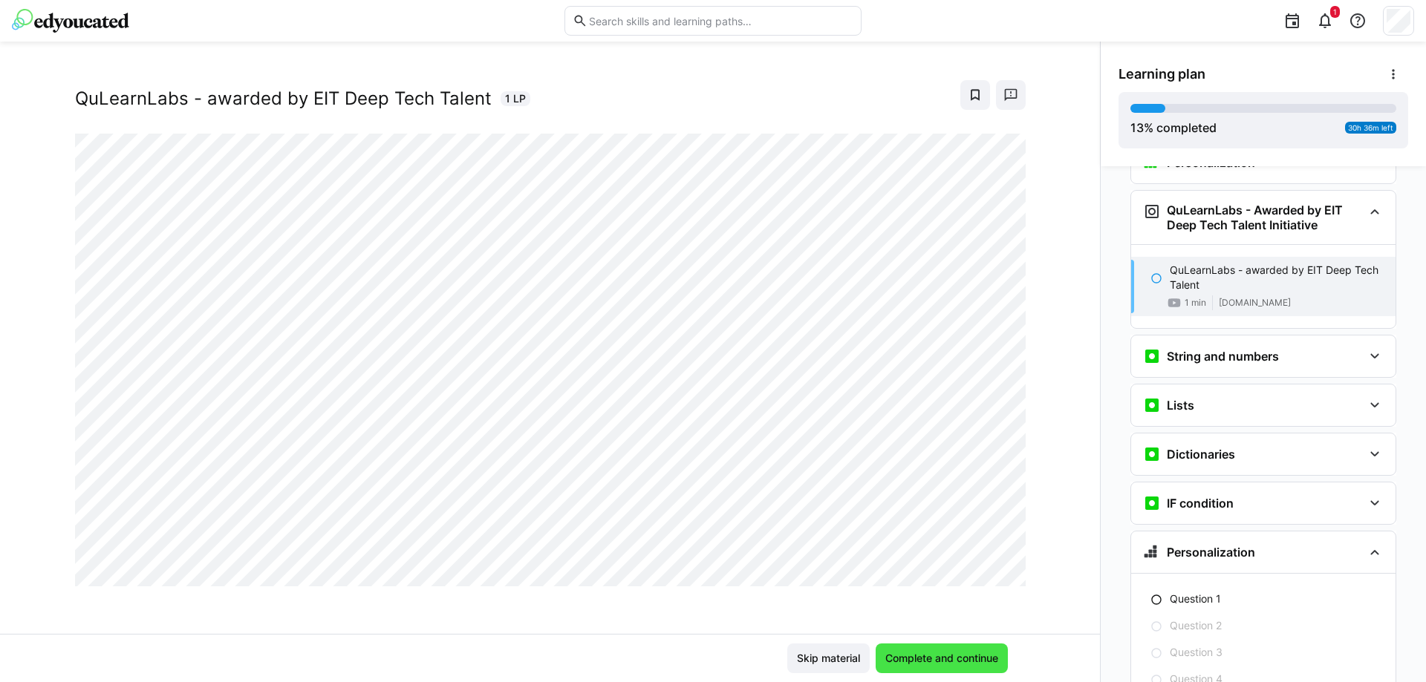
click at [920, 662] on span "Complete and continue" at bounding box center [941, 658] width 117 height 15
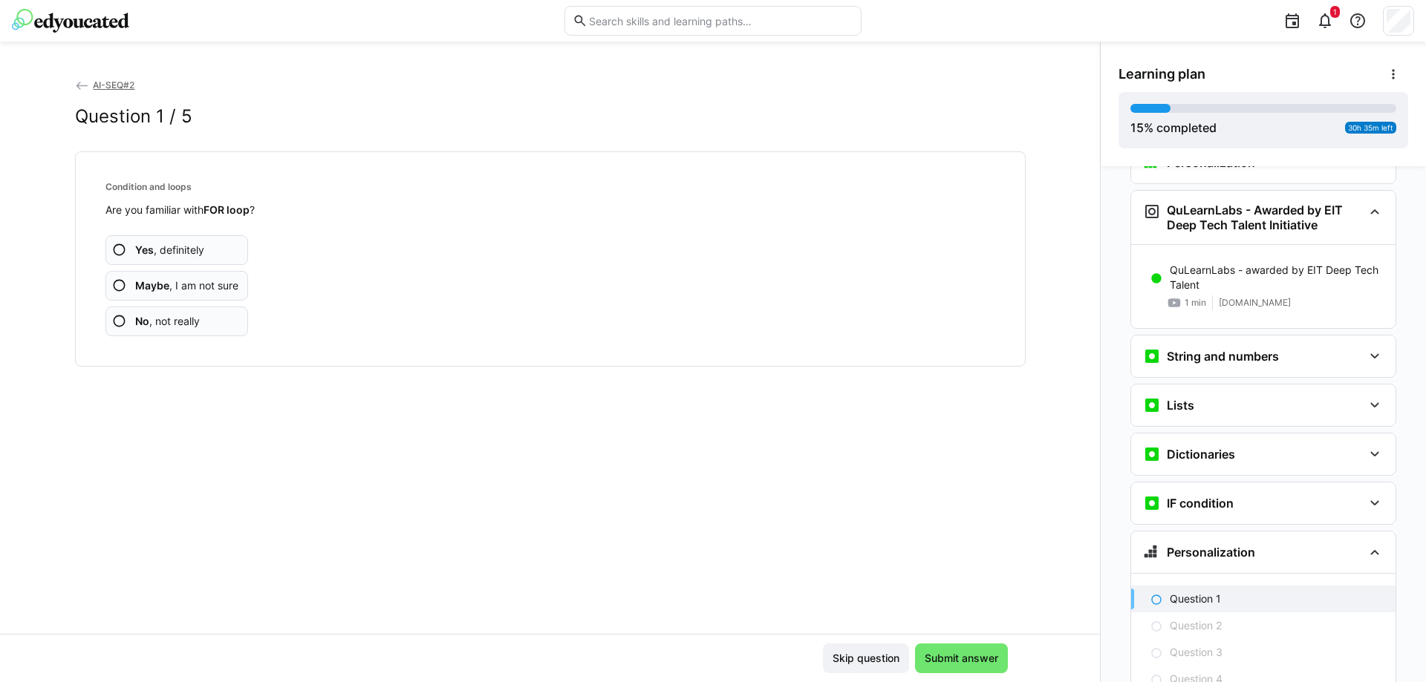
scroll to position [1588, 0]
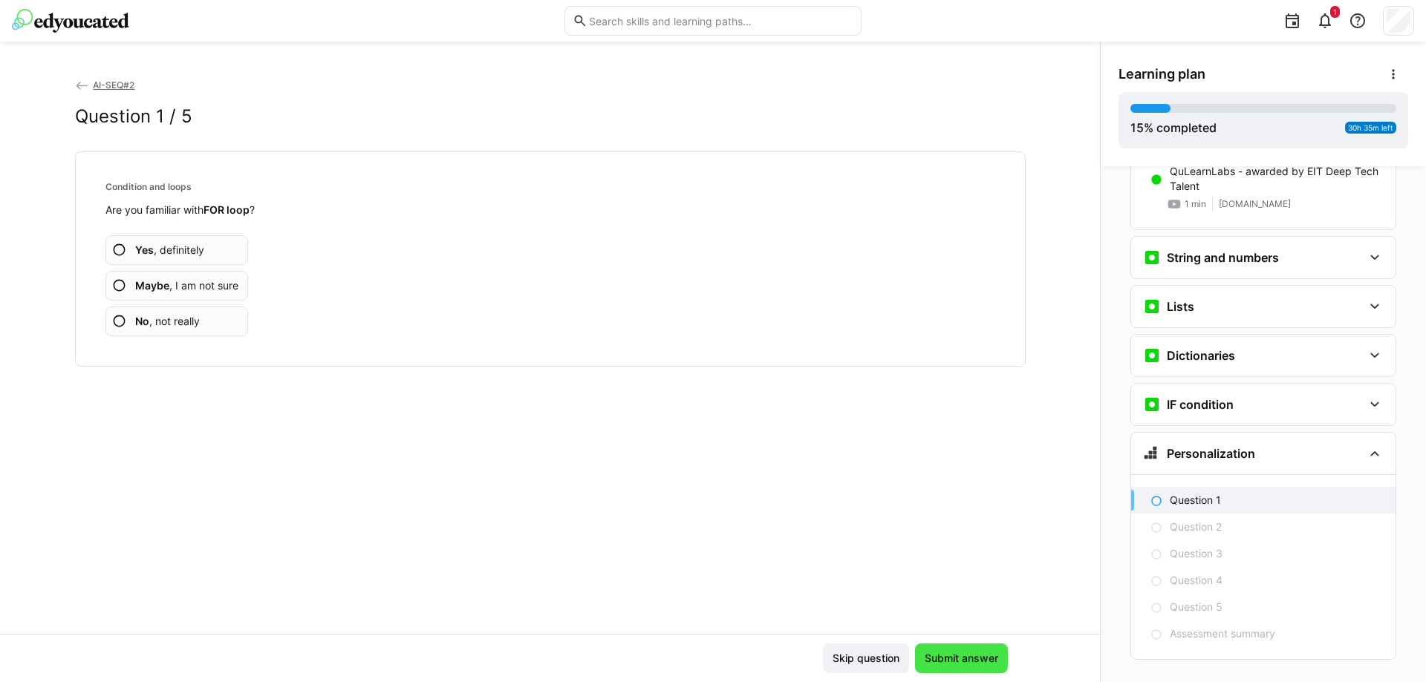
click at [922, 661] on span "Submit answer" at bounding box center [961, 658] width 78 height 15
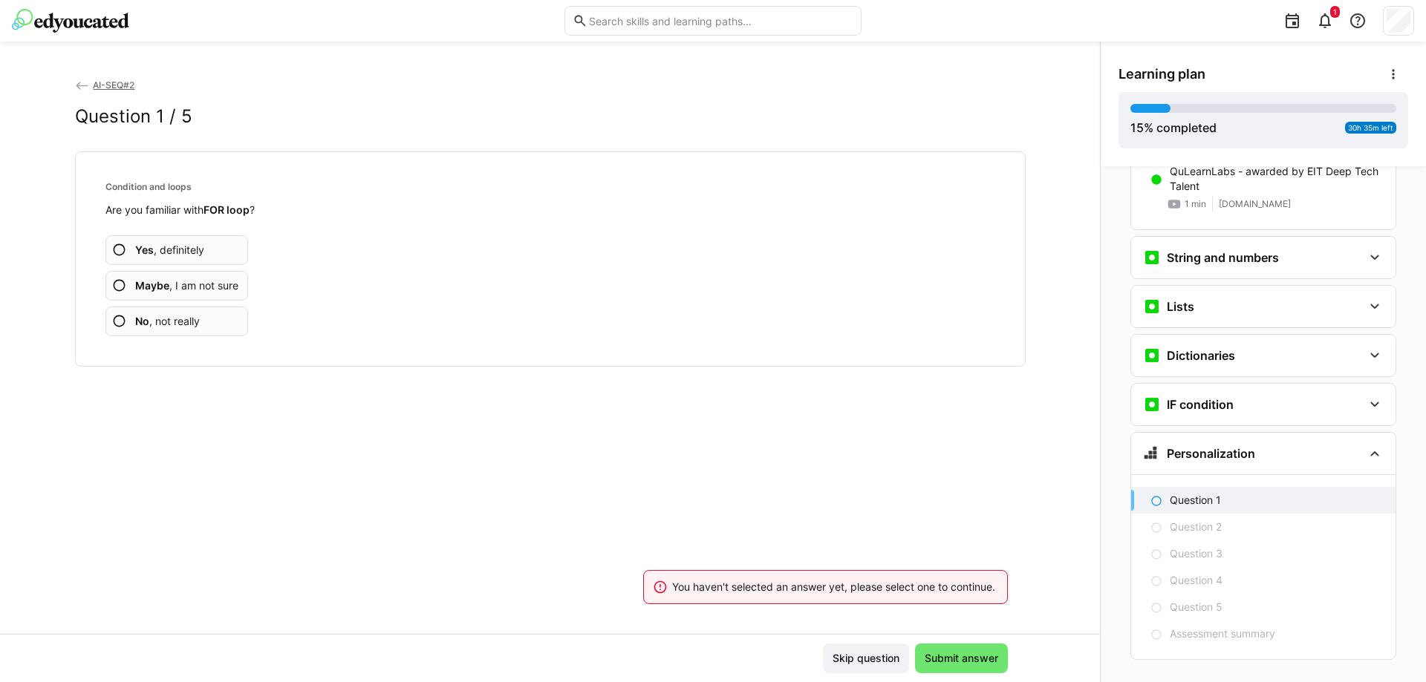
click at [195, 247] on span "Yes , definitely" at bounding box center [169, 250] width 69 height 15
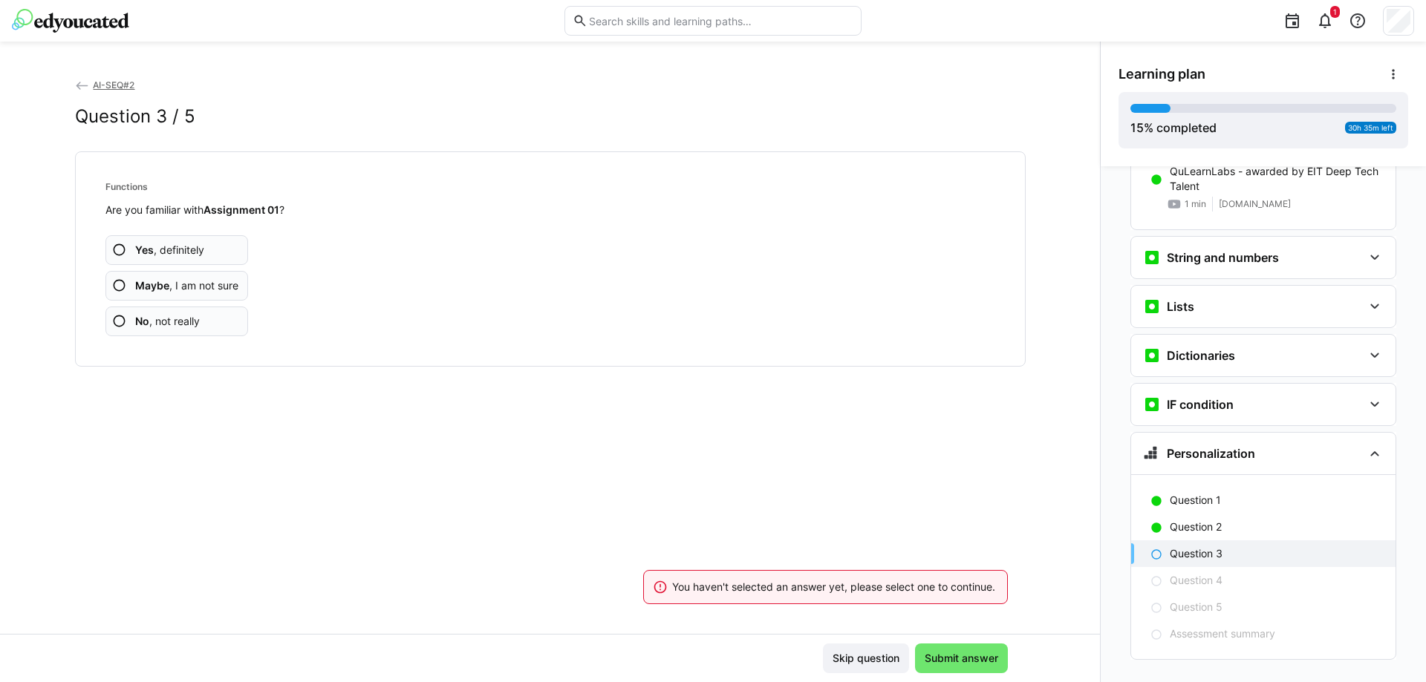
click at [192, 284] on span "Maybe , I am not sure" at bounding box center [186, 285] width 103 height 15
click at [224, 281] on span "Maybe , I am not sure" at bounding box center [186, 285] width 103 height 15
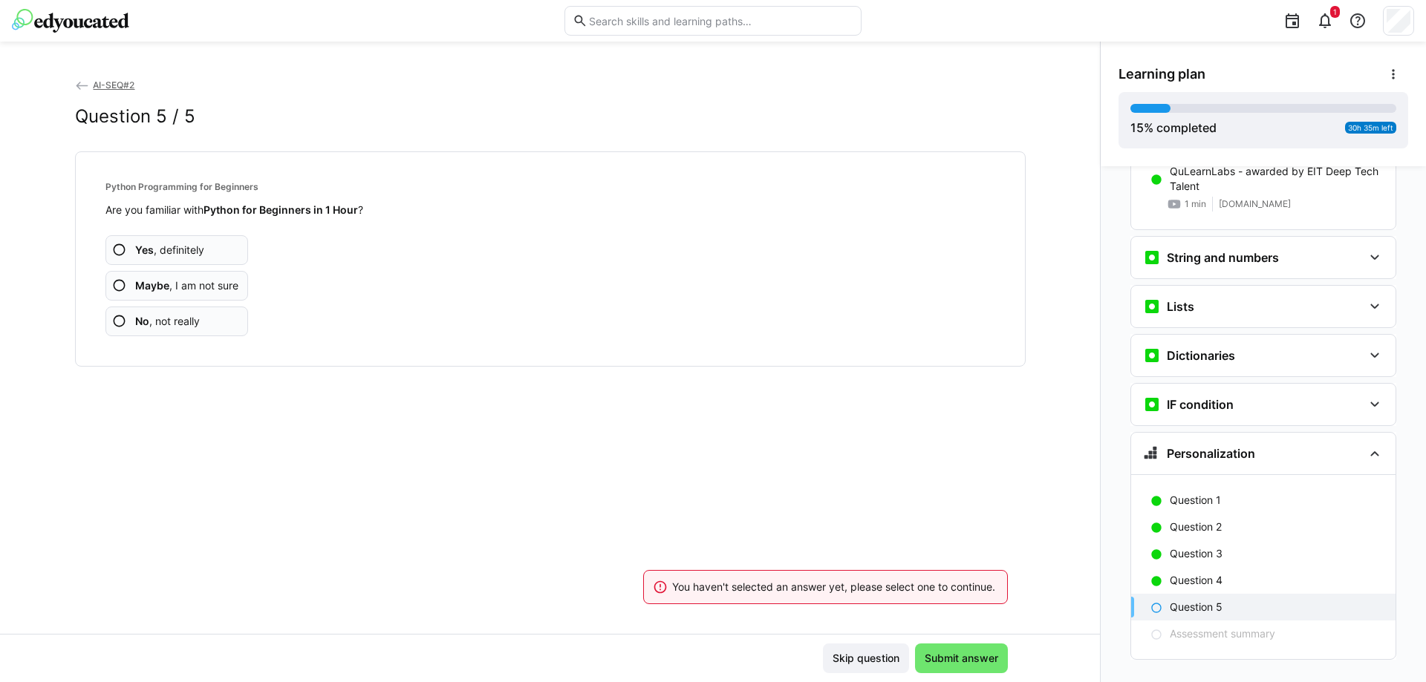
click at [204, 251] on app-assessment-question-radio "Yes , definitely" at bounding box center [176, 250] width 143 height 30
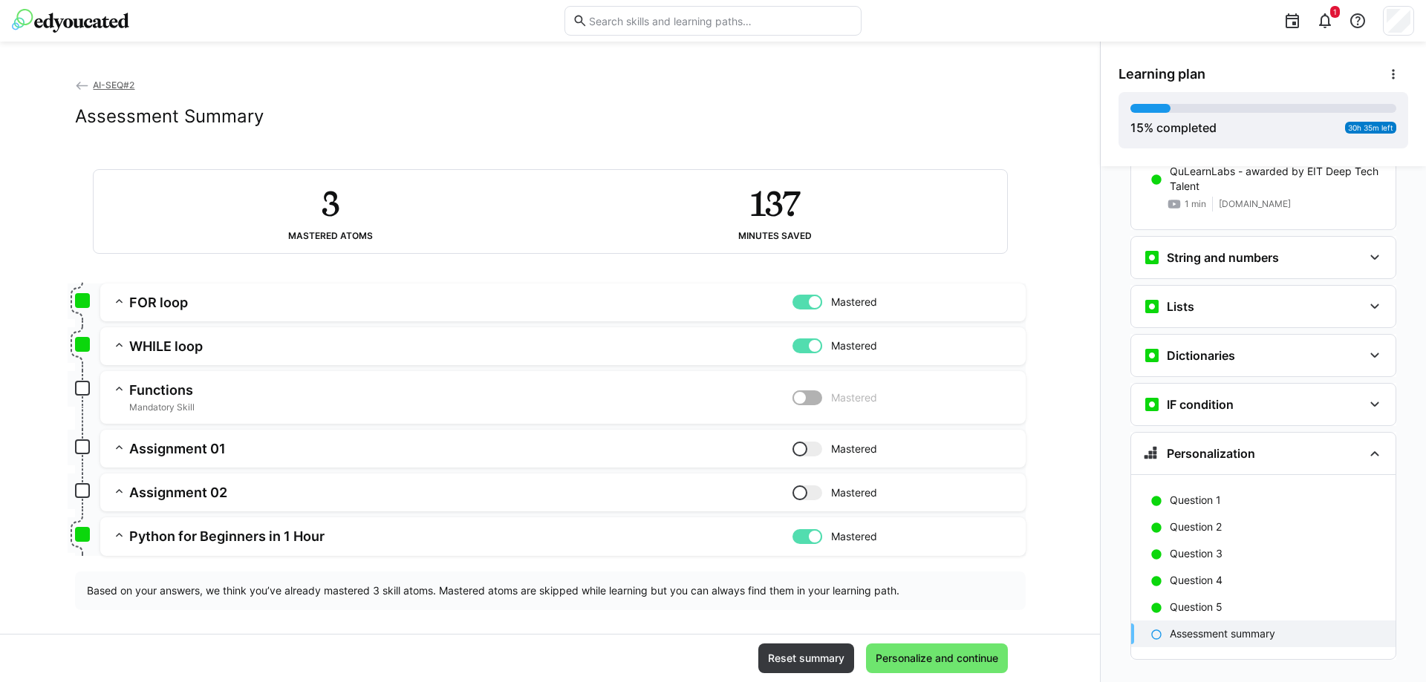
click at [111, 437] on app-summary-expansion "Assignment 01 Mastered Skill: Assignment 01 Chapter: Functions Description:" at bounding box center [562, 449] width 925 height 38
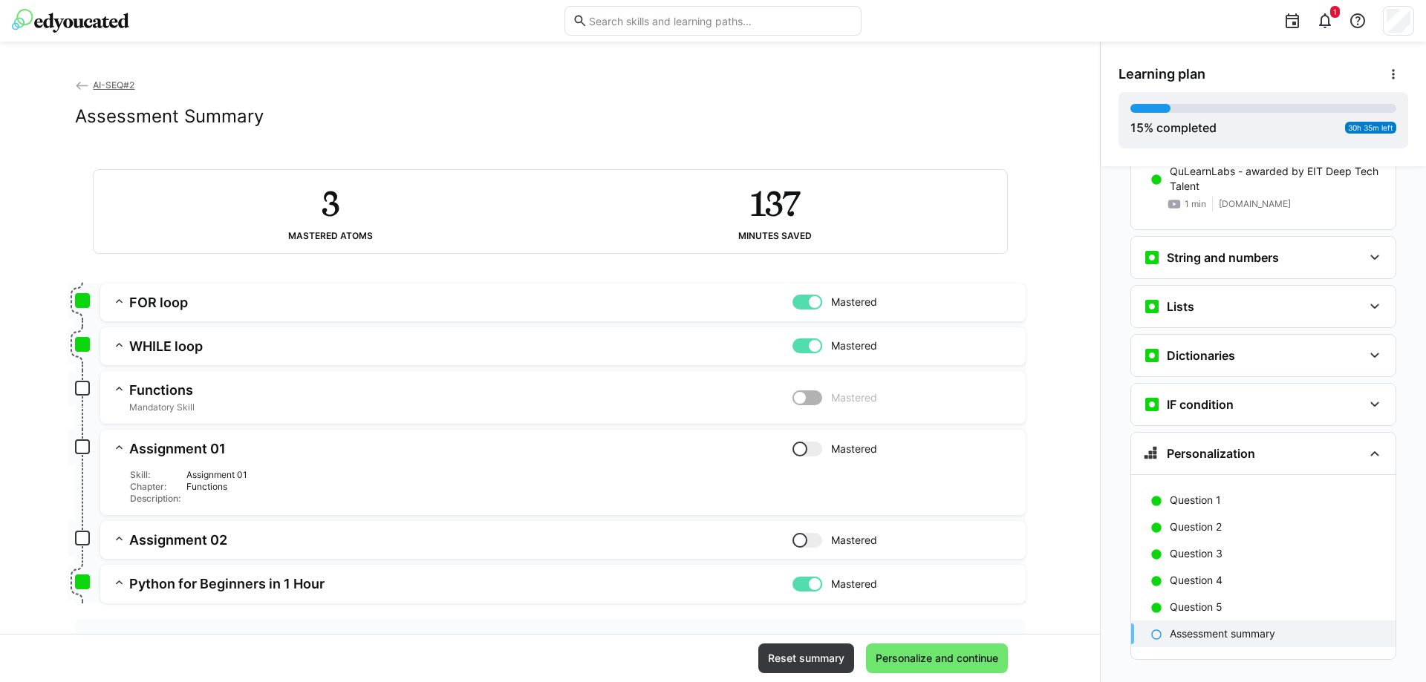
click at [188, 493] on div at bounding box center [599, 499] width 827 height 12
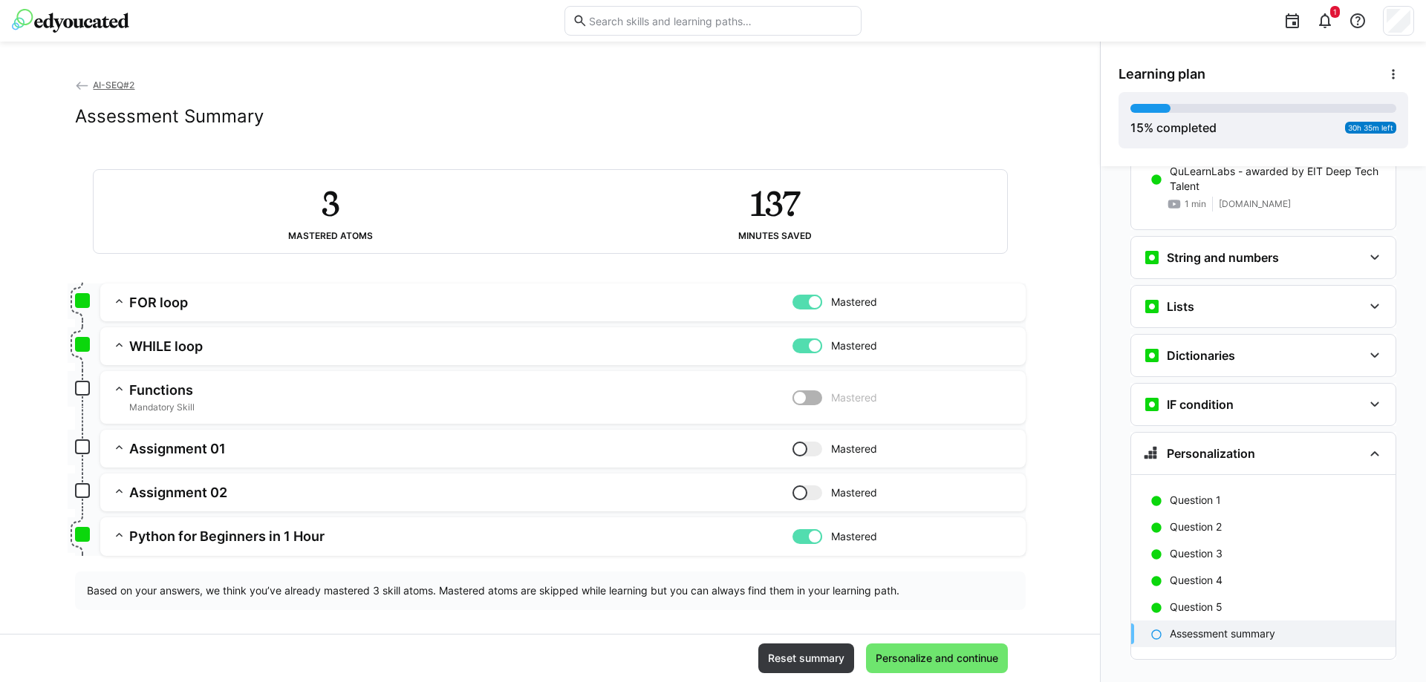
click at [213, 437] on app-summary-expansion "Assignment 01 Mastered Skill: Assignment 01 Chapter: Functions Description:" at bounding box center [562, 449] width 925 height 38
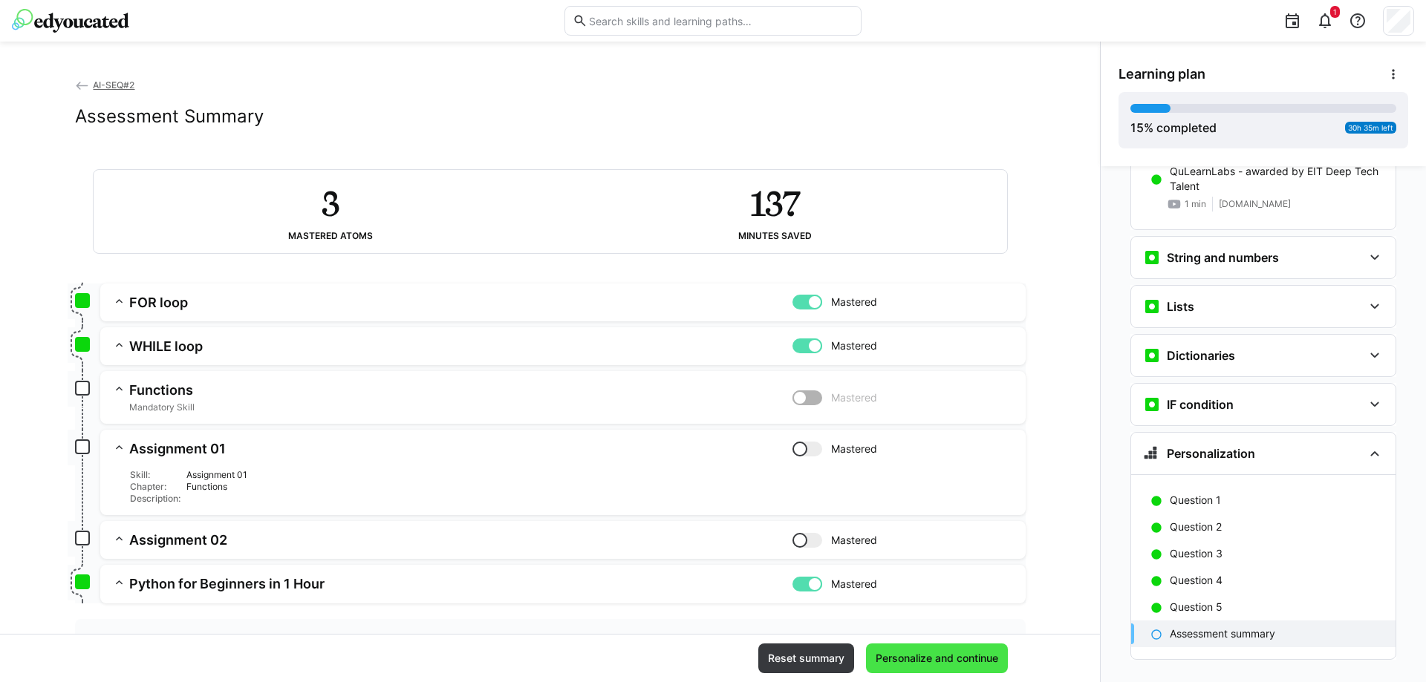
click at [954, 657] on span "Personalize and continue" at bounding box center [936, 658] width 127 height 15
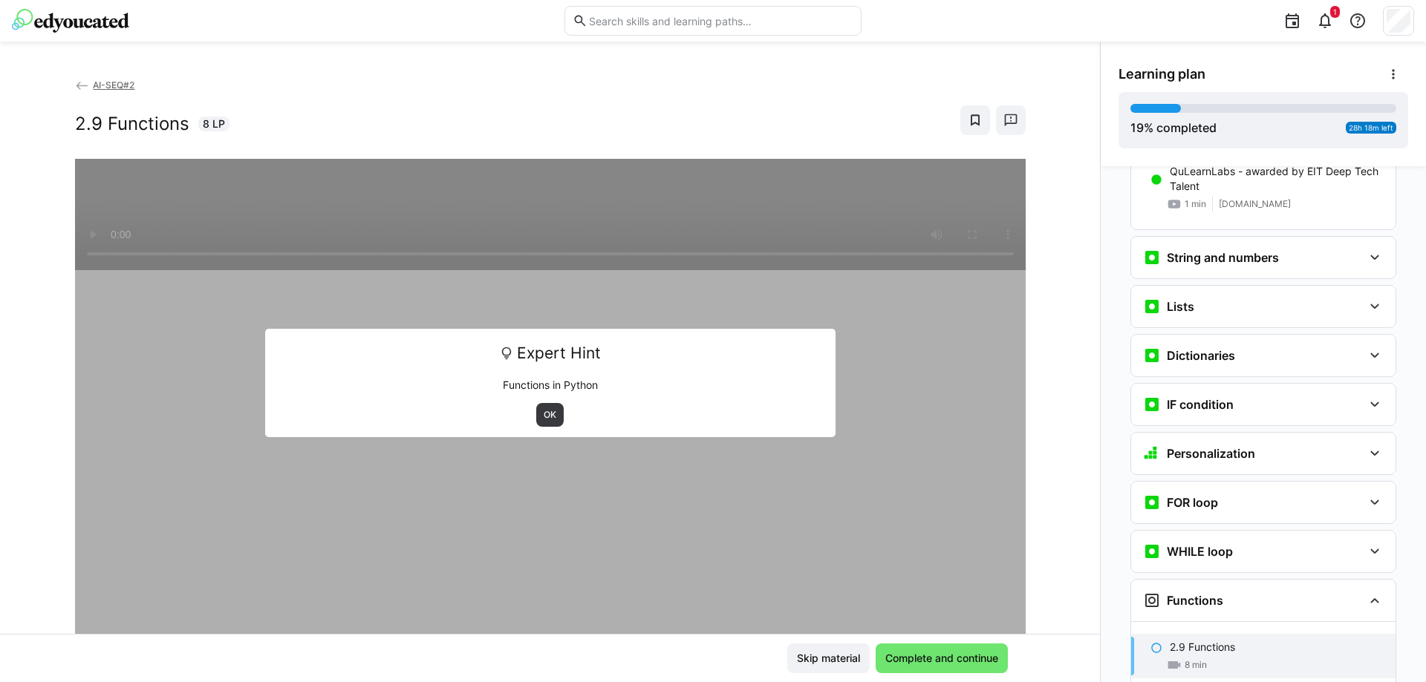
scroll to position [1931, 0]
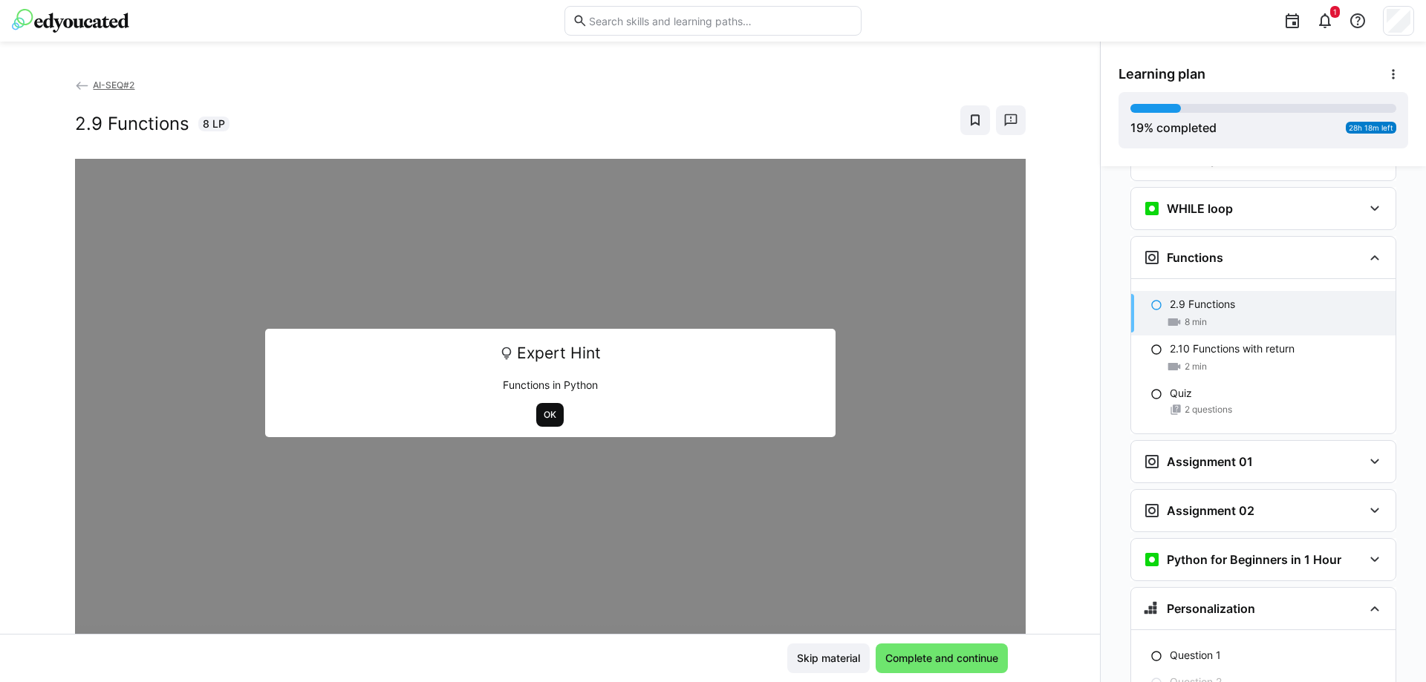
click at [543, 420] on span "OK" at bounding box center [550, 415] width 16 height 12
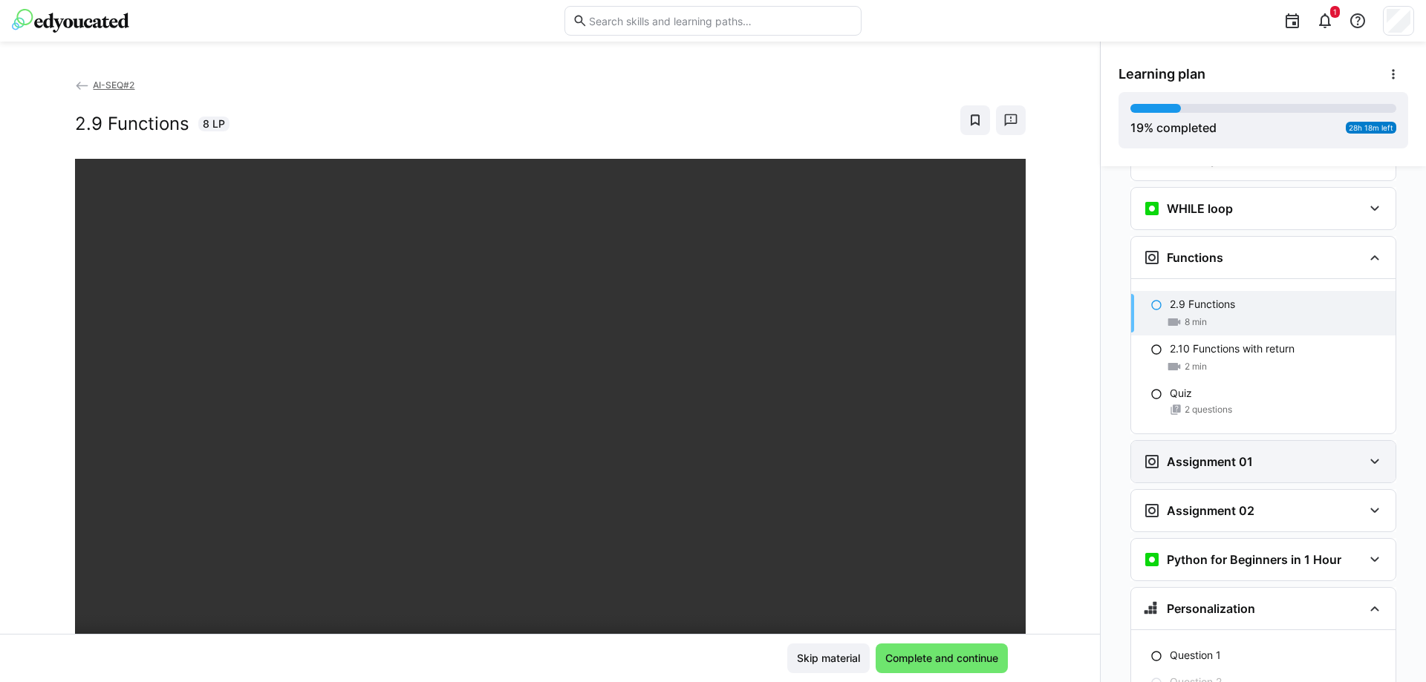
click at [1299, 453] on div "Assignment 01" at bounding box center [1253, 462] width 220 height 18
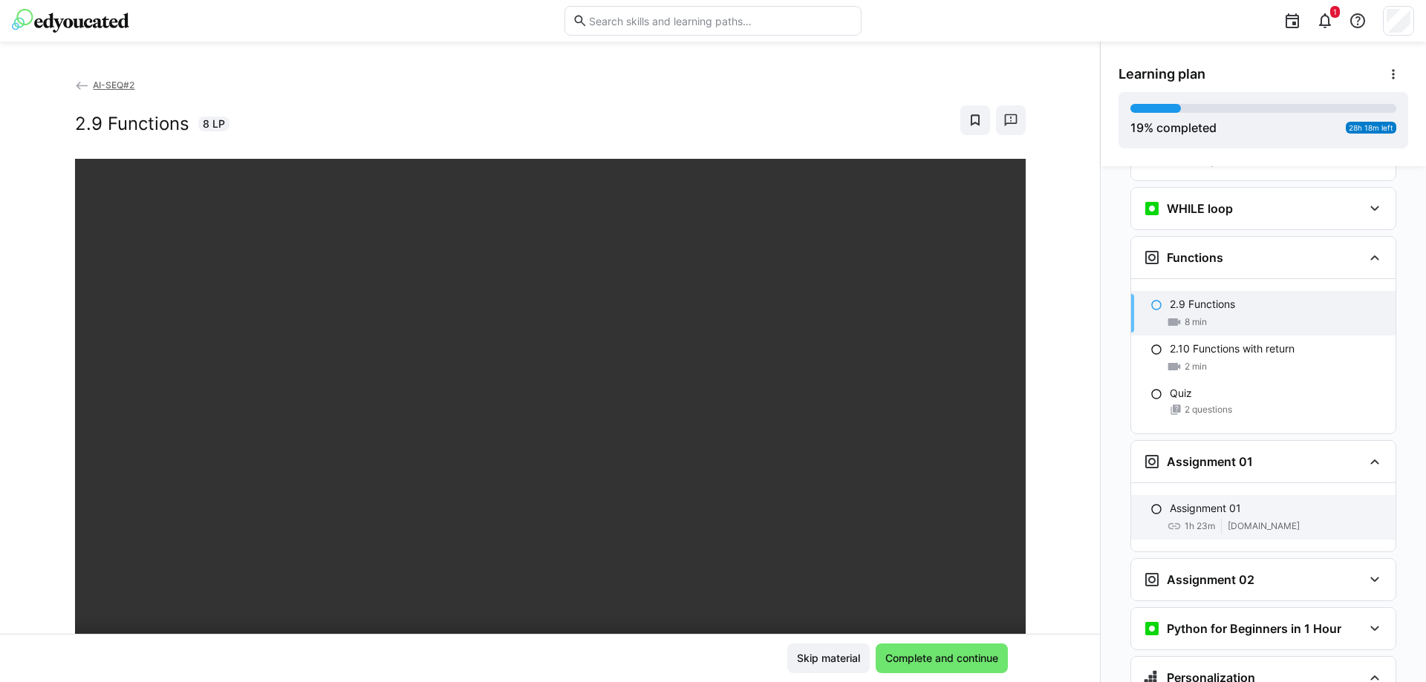
click at [1254, 501] on div "Assignment 01" at bounding box center [1277, 508] width 214 height 15
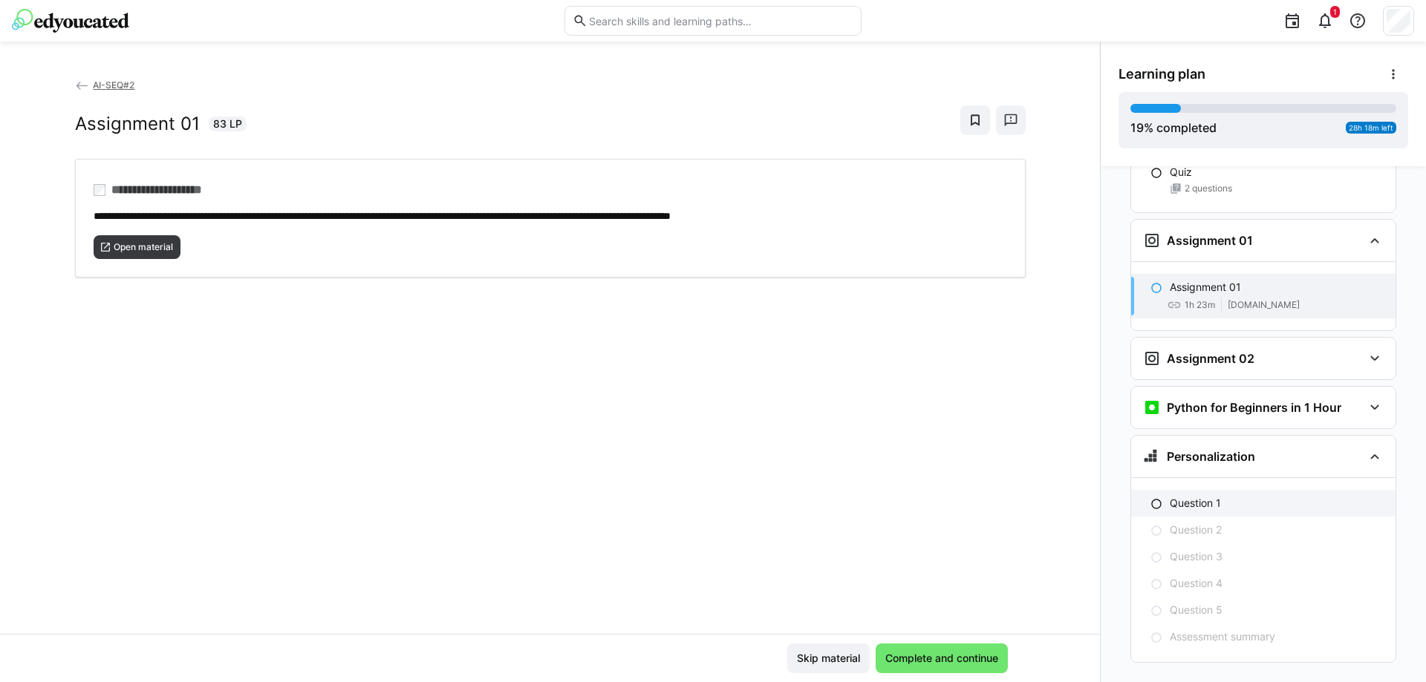
scroll to position [2155, 0]
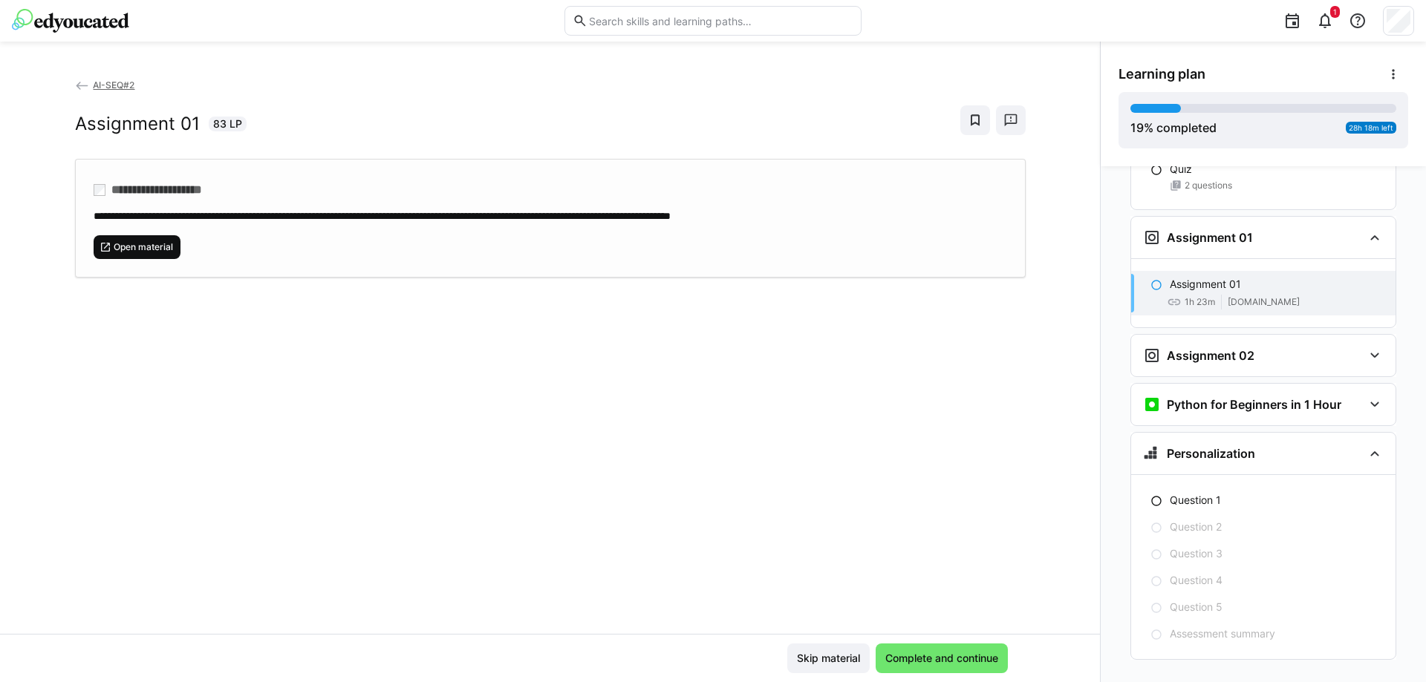
click at [148, 245] on span "Open material" at bounding box center [143, 247] width 62 height 12
click at [152, 241] on span "Open material" at bounding box center [143, 247] width 62 height 12
click at [1366, 347] on eds-icon at bounding box center [1375, 356] width 18 height 18
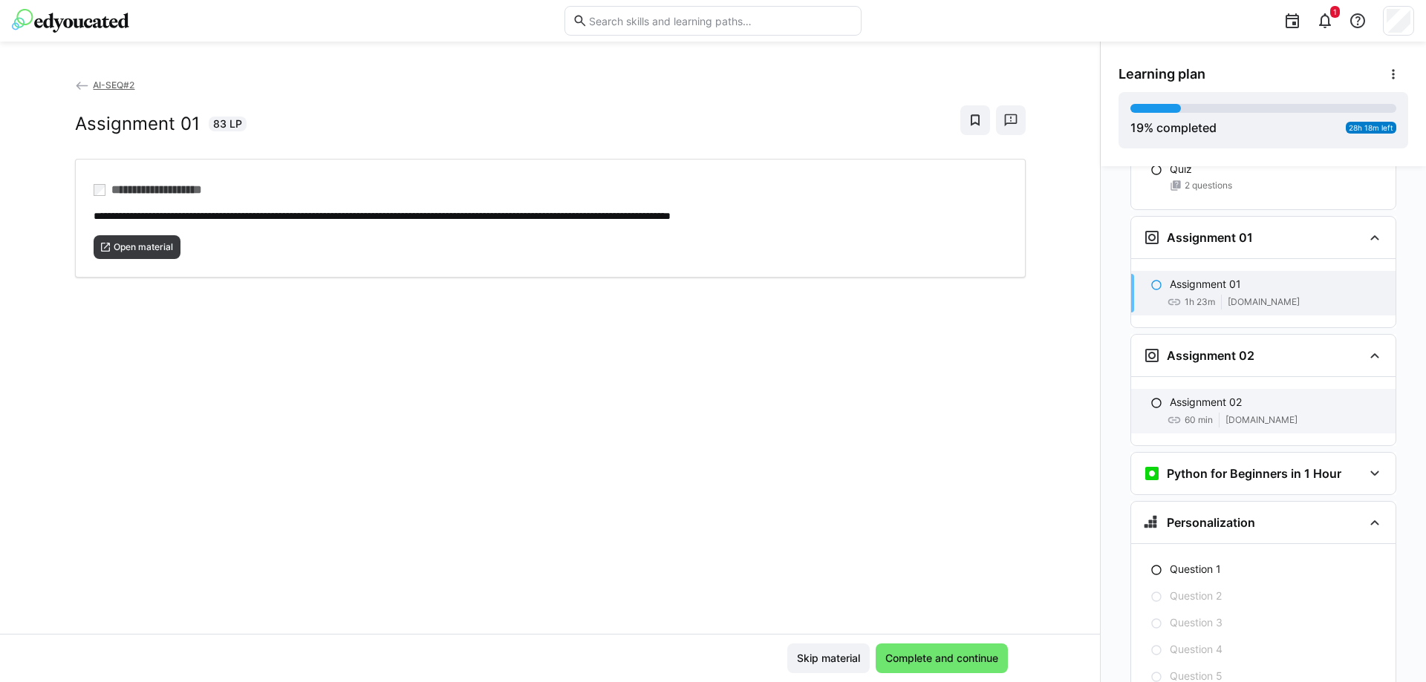
click at [1289, 389] on div "Assignment 02 60 min classroom.github.com" at bounding box center [1263, 411] width 264 height 45
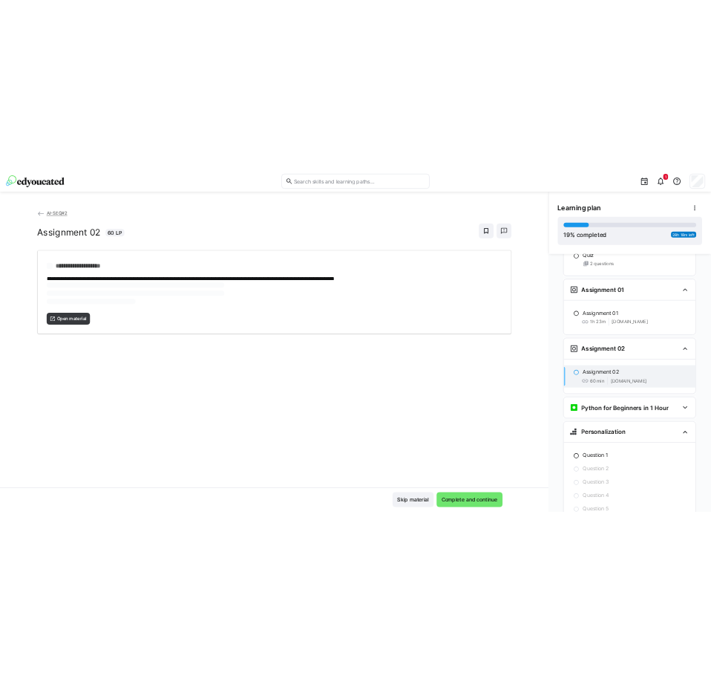
scroll to position [2224, 0]
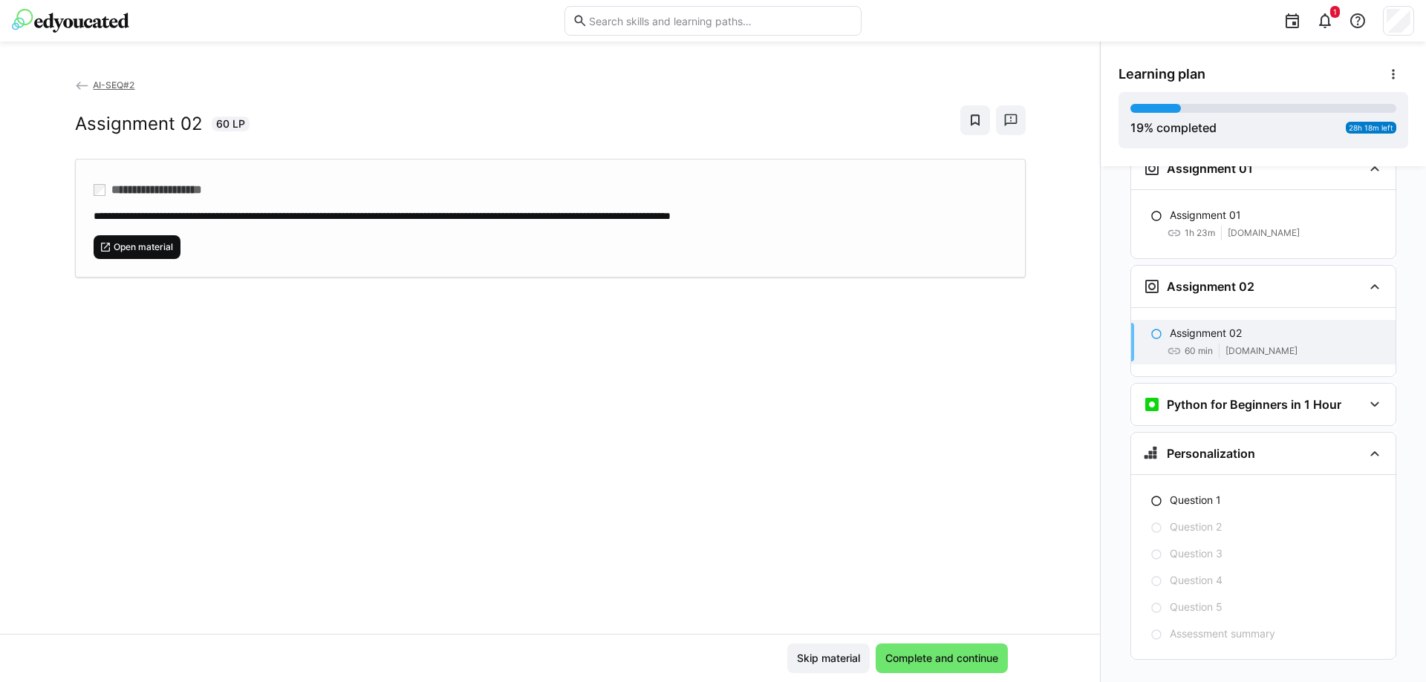
click at [142, 250] on span "Open material" at bounding box center [143, 247] width 62 height 12
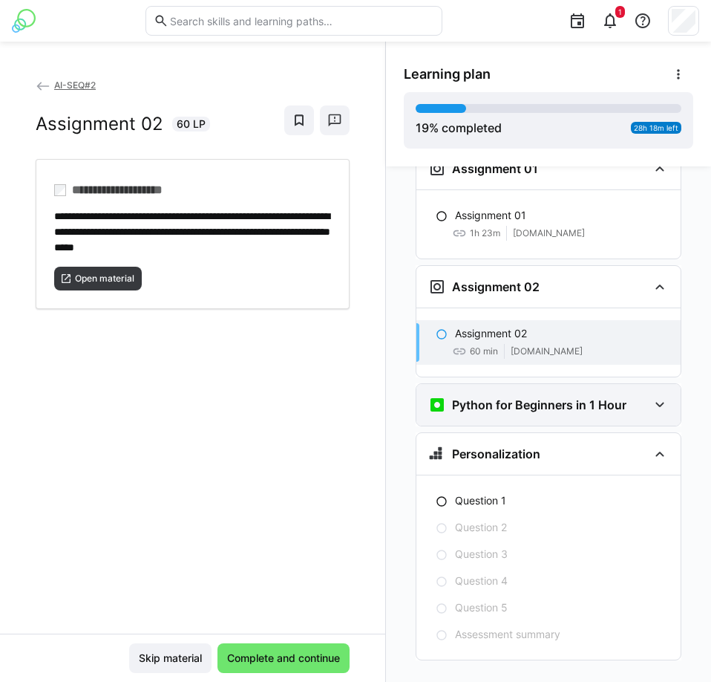
click at [651, 396] on eds-icon at bounding box center [660, 405] width 18 height 18
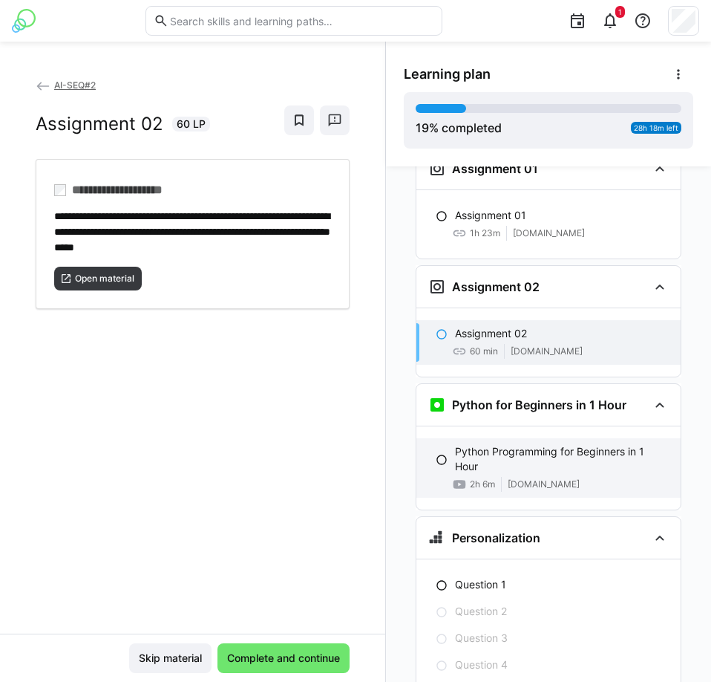
click at [586, 444] on p "Python Programming for Beginners in 1 Hour" at bounding box center [562, 459] width 214 height 30
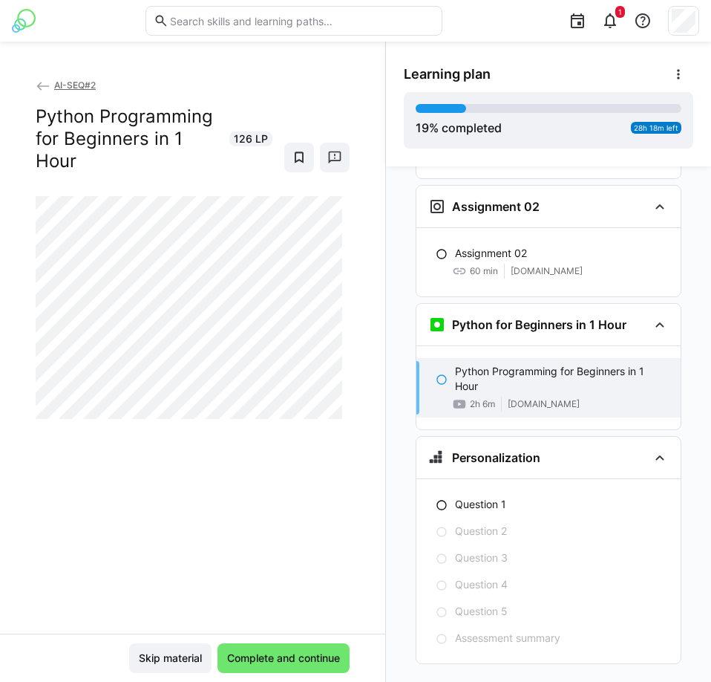
scroll to position [2309, 0]
